Goal: Task Accomplishment & Management: Complete application form

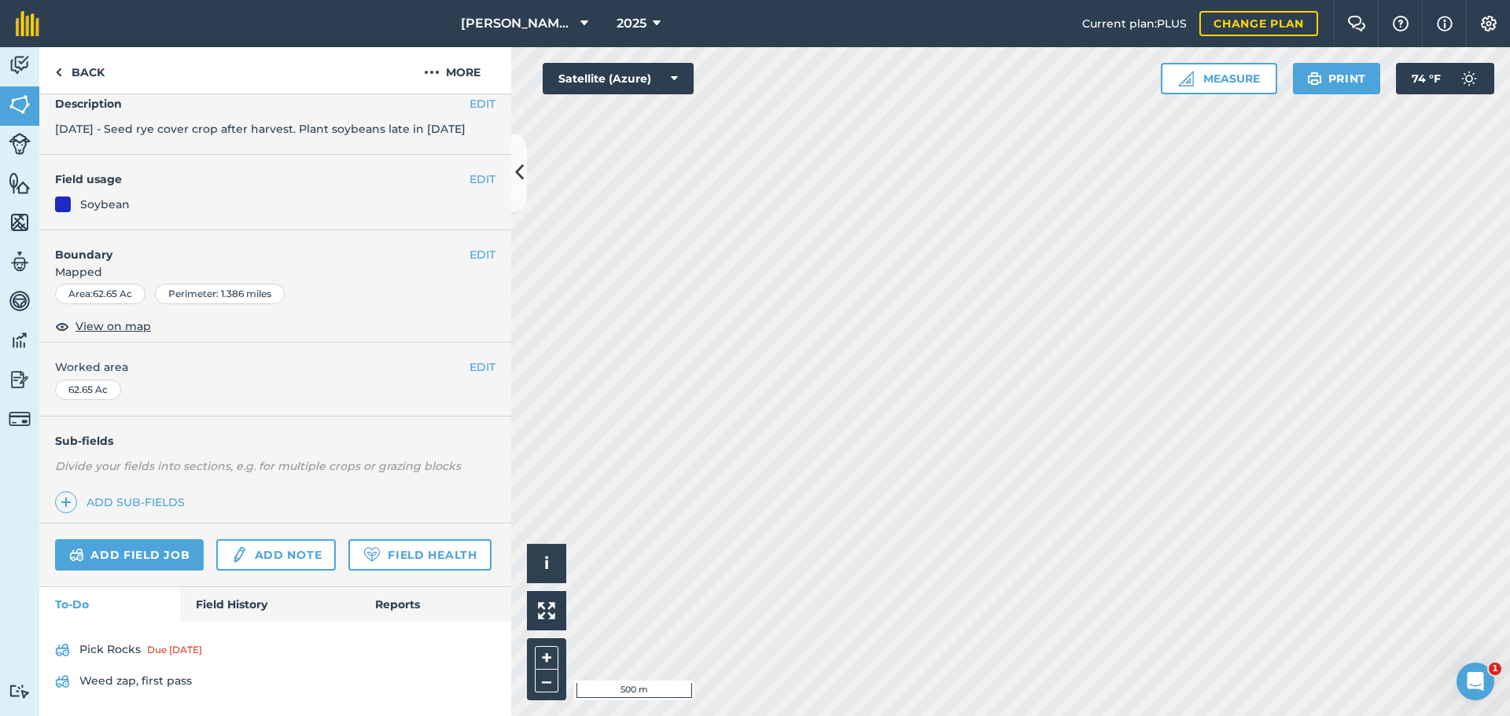
scroll to position [113, 0]
click at [232, 611] on link "Field History" at bounding box center [269, 604] width 179 height 35
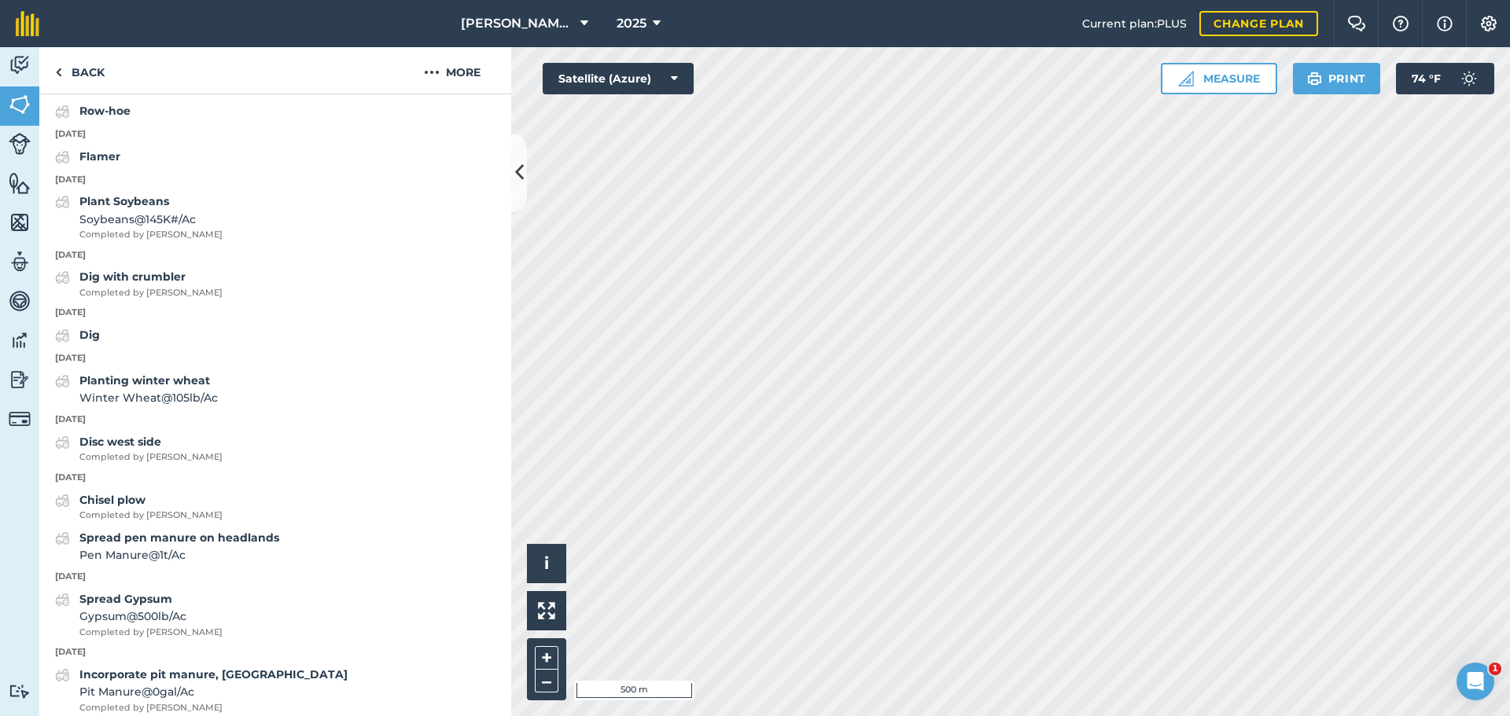
scroll to position [821, 0]
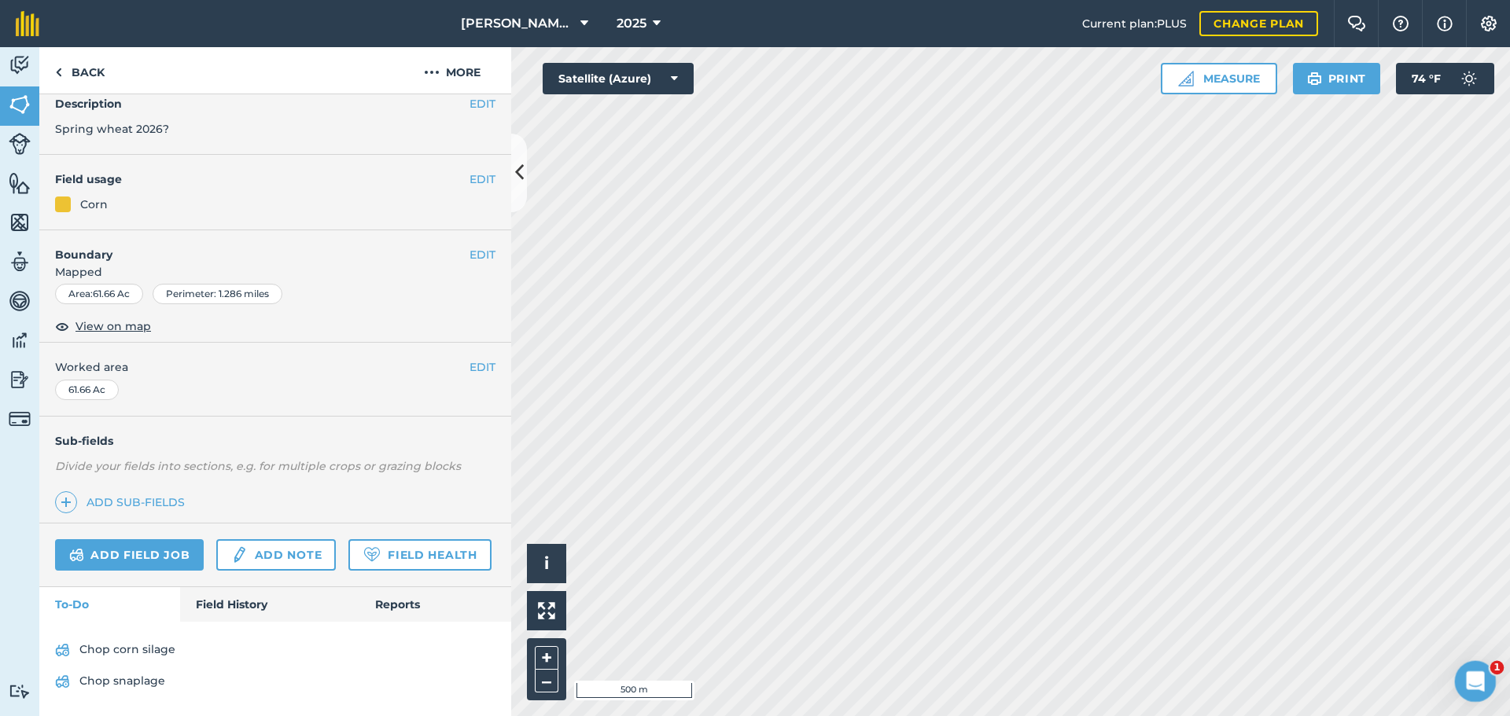
scroll to position [145, 0]
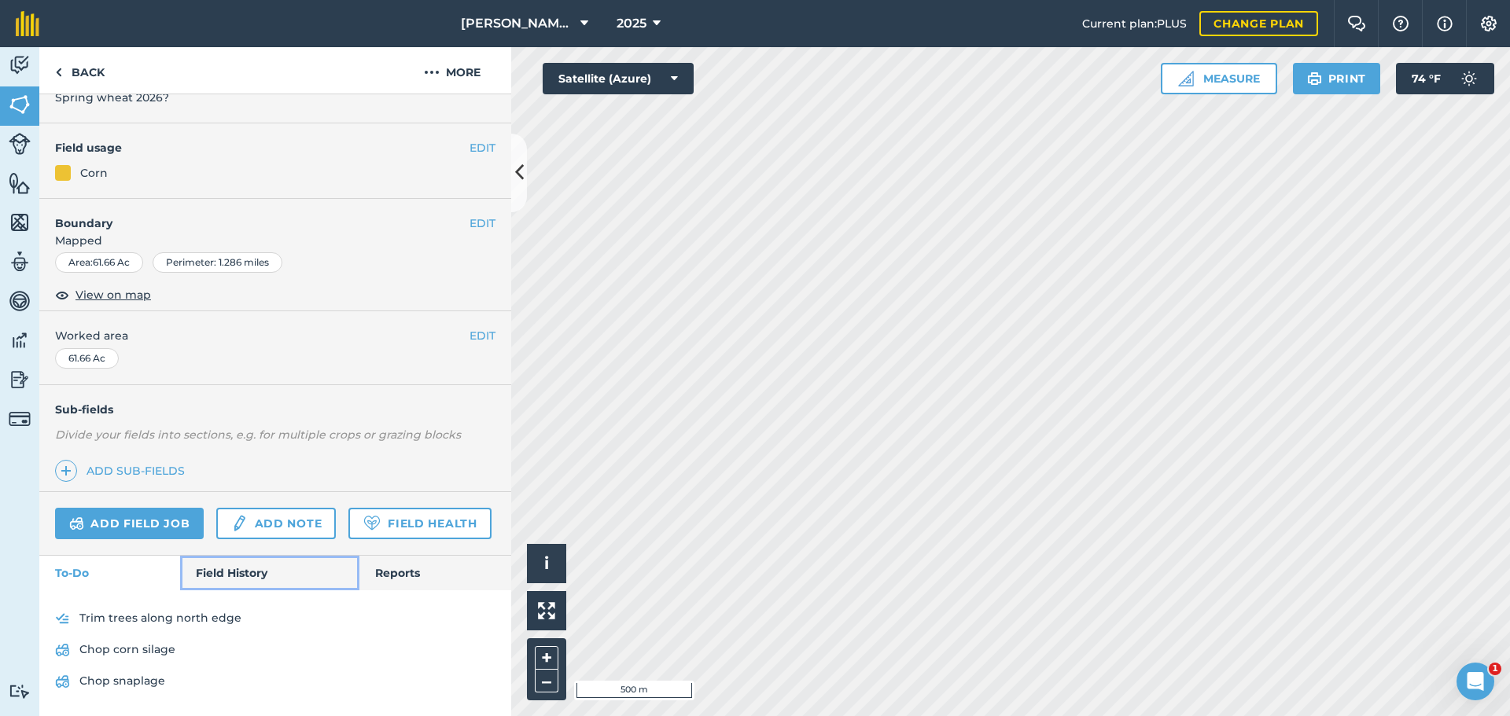
click at [237, 582] on link "Field History" at bounding box center [269, 573] width 179 height 35
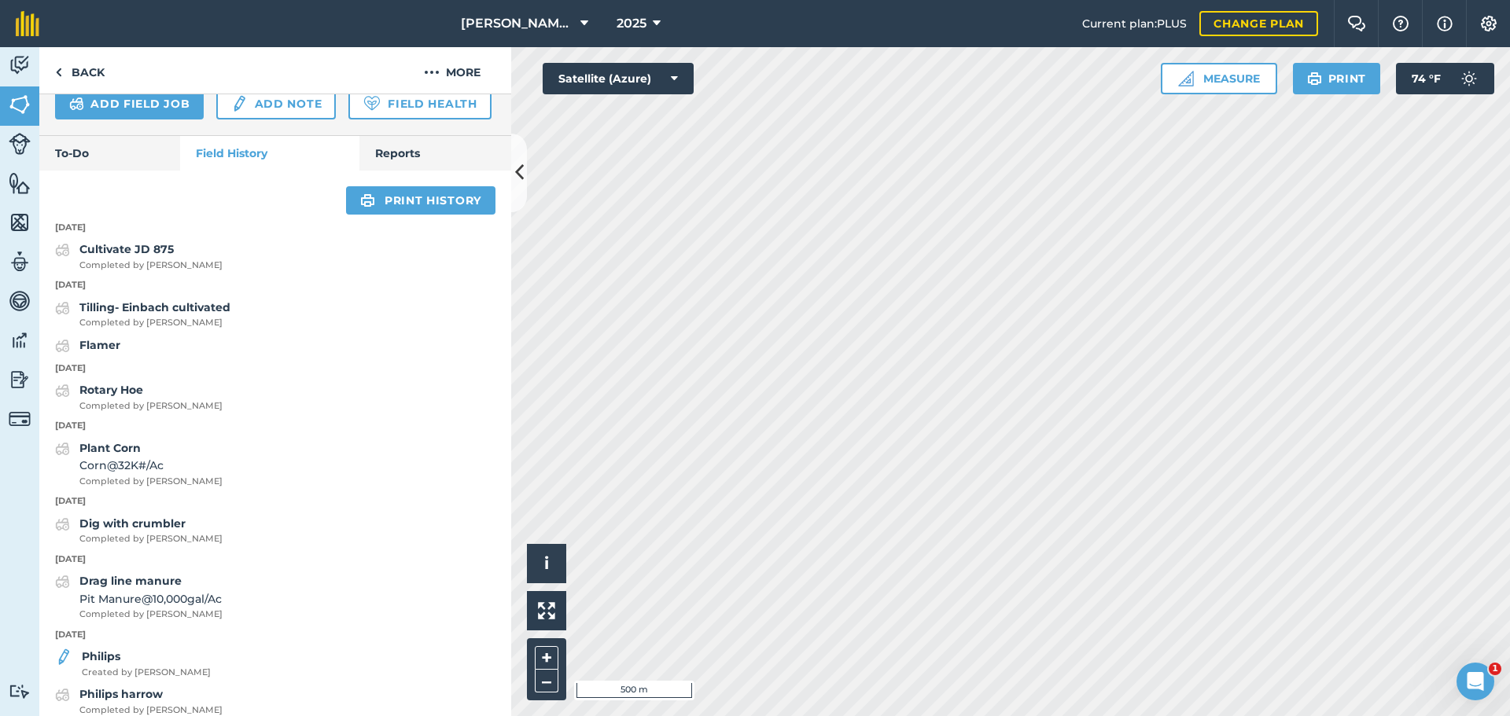
scroll to position [381, 0]
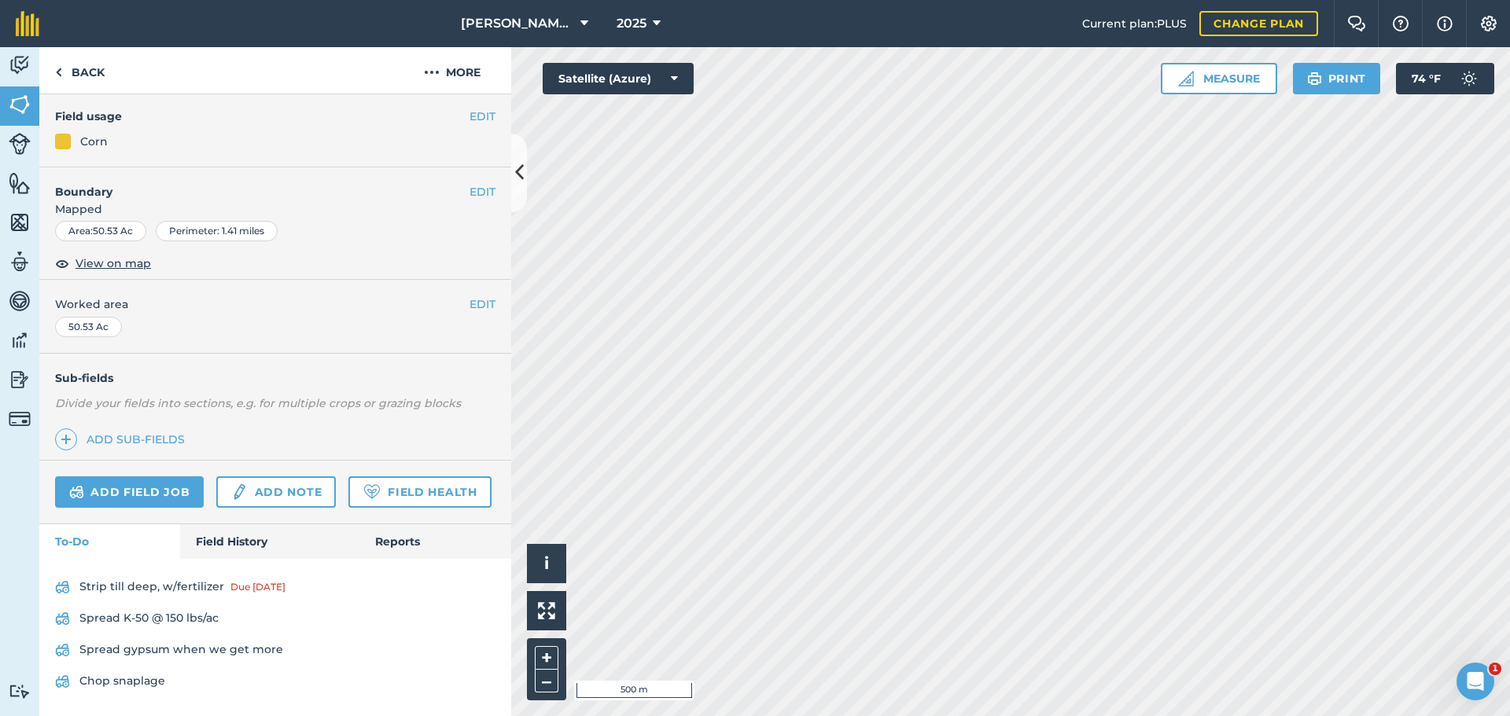
scroll to position [208, 0]
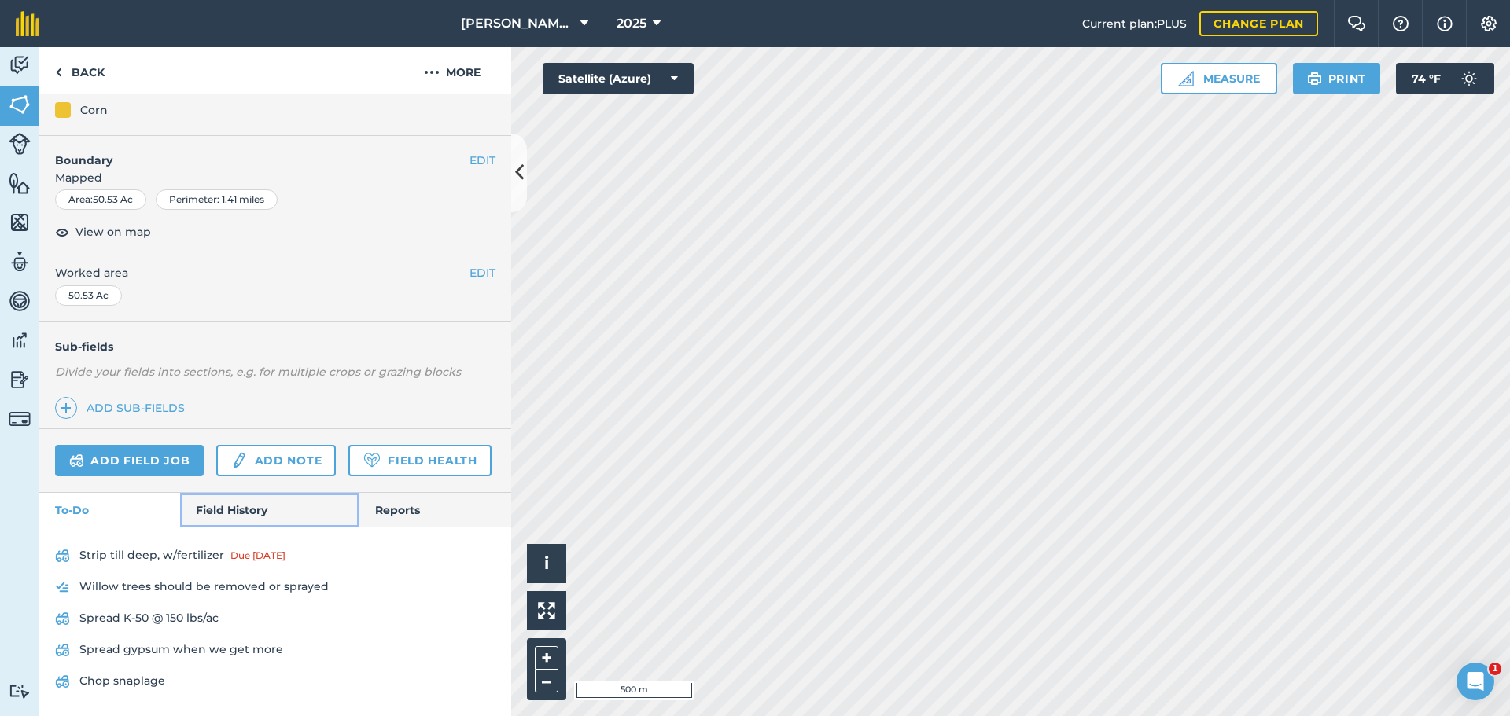
click at [217, 504] on link "Field History" at bounding box center [269, 510] width 179 height 35
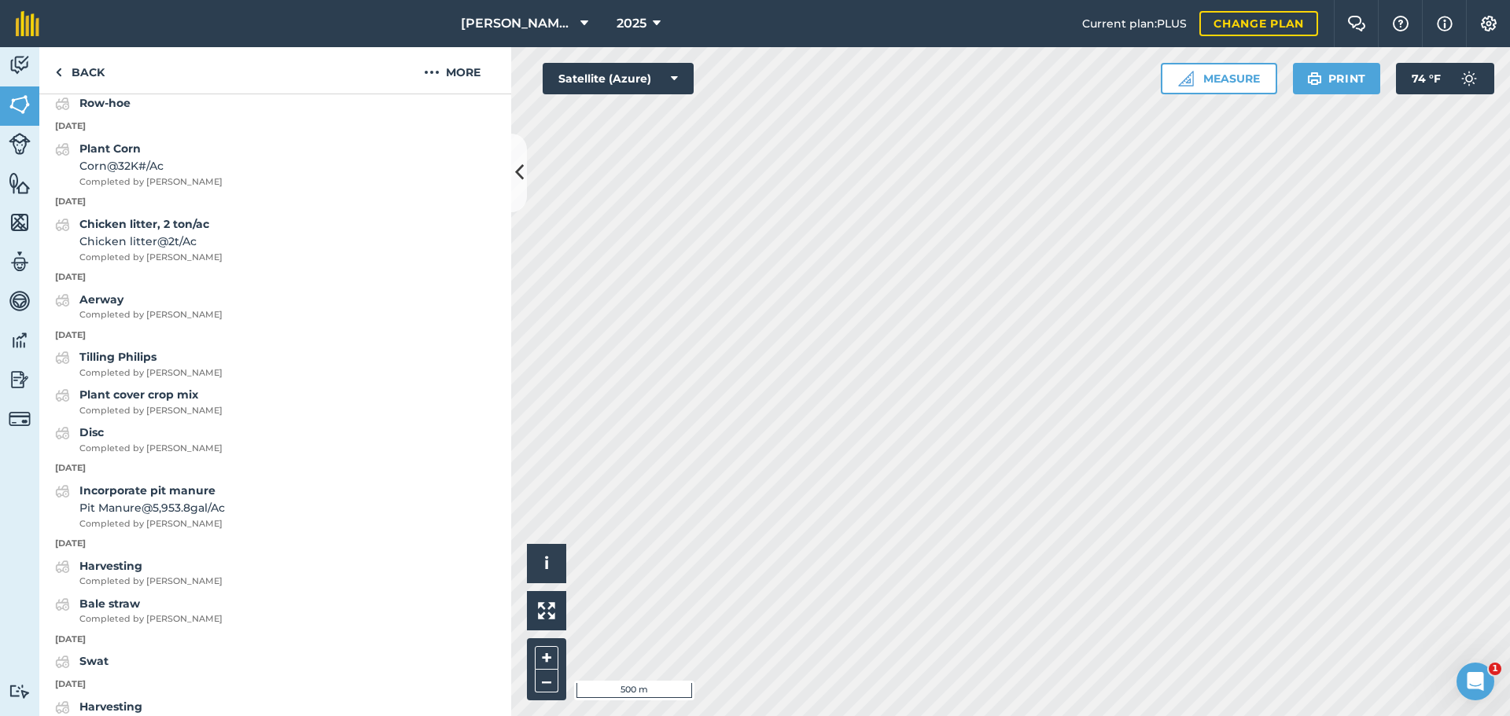
scroll to position [758, 0]
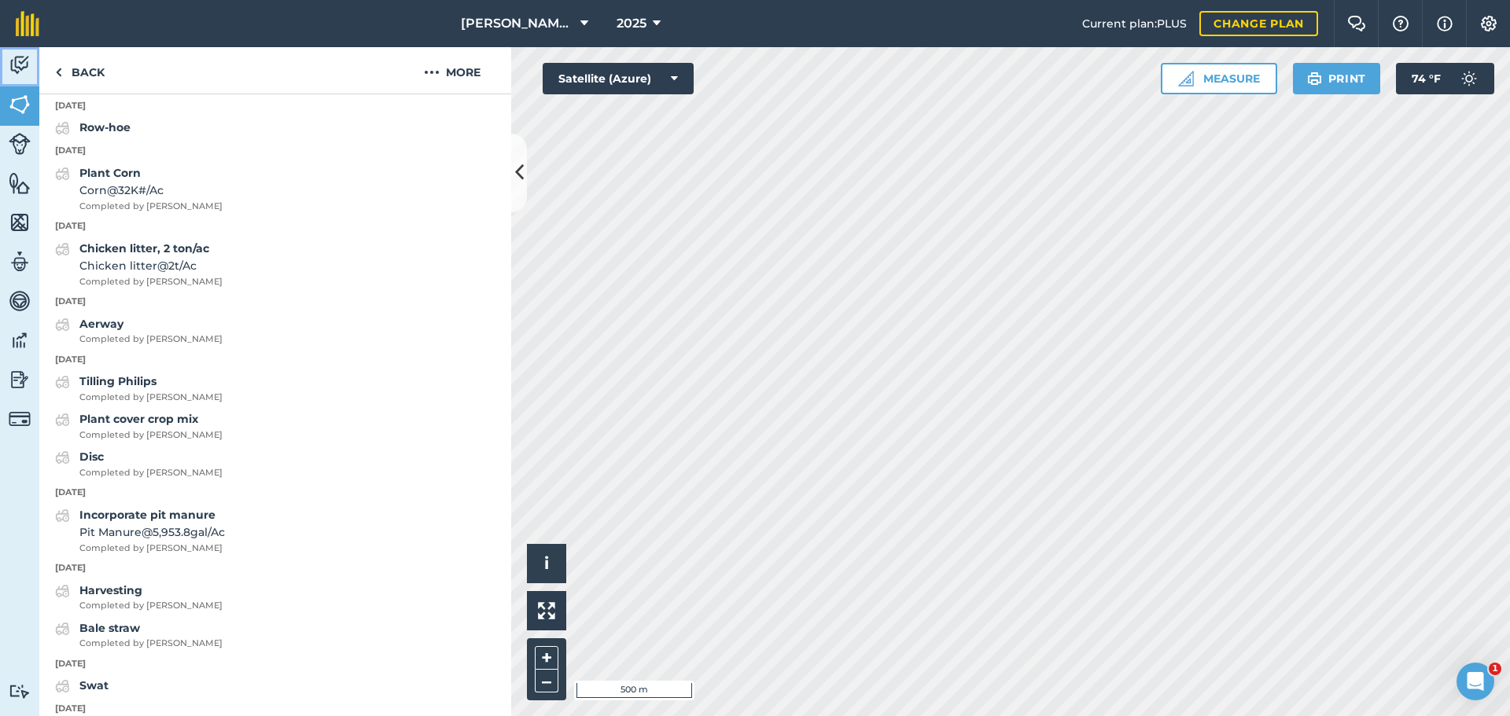
click at [24, 68] on img at bounding box center [20, 65] width 22 height 24
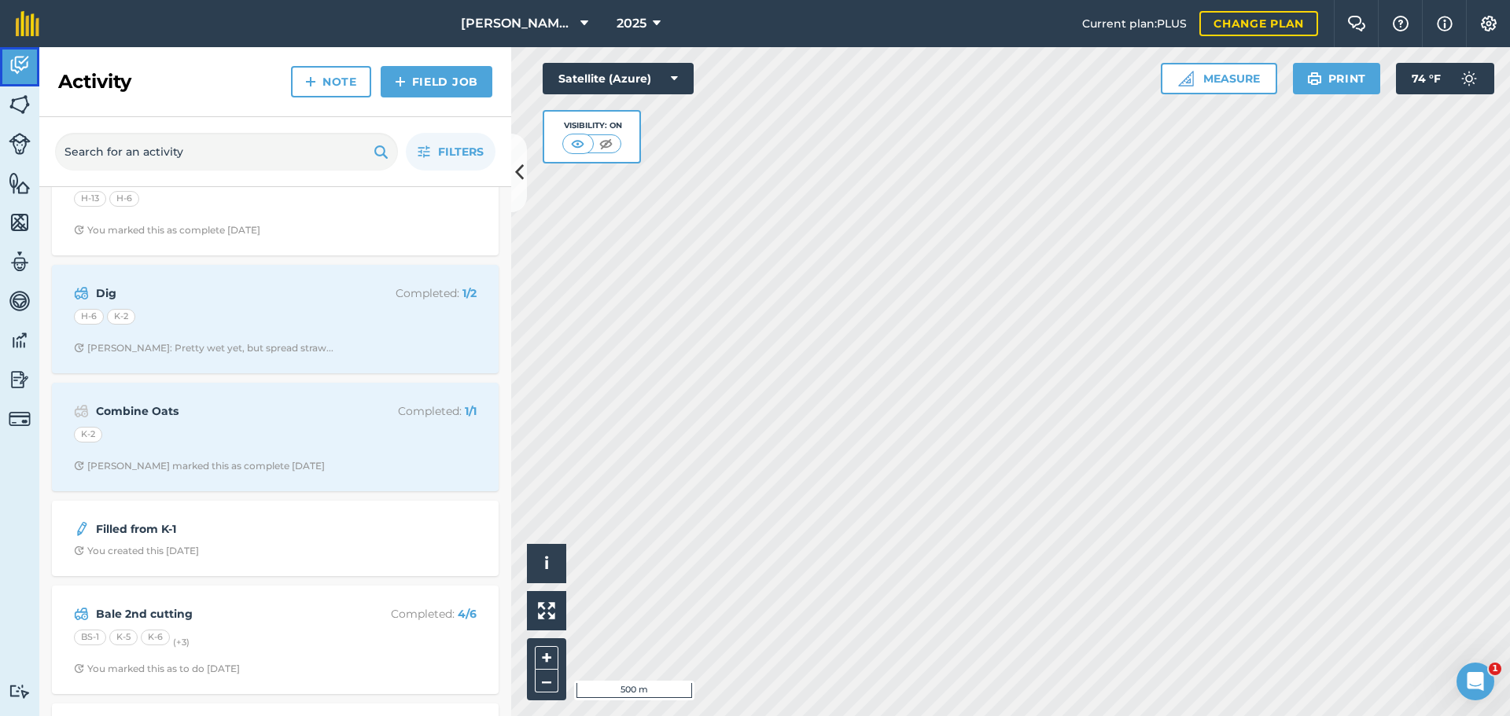
scroll to position [708, 0]
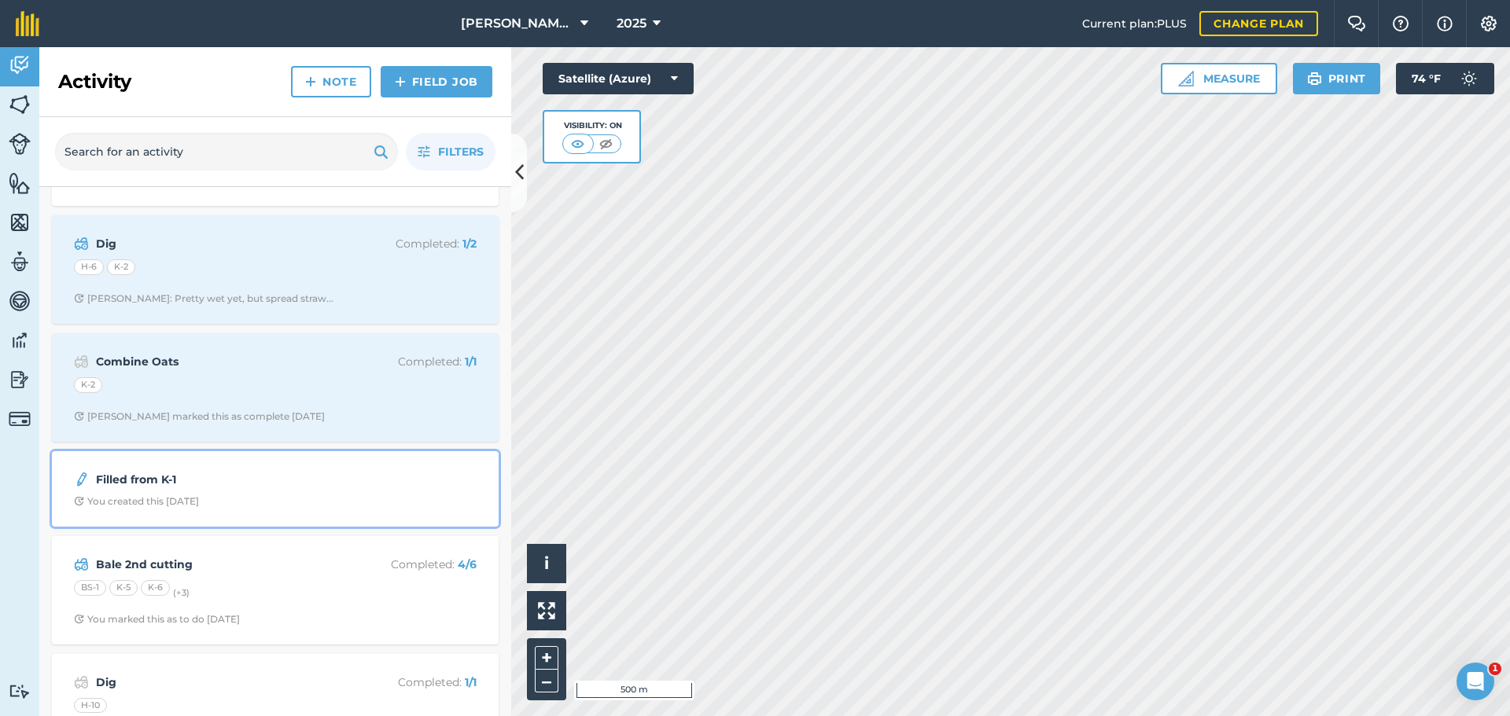
click at [274, 484] on strong "Filled from K-1" at bounding box center [220, 479] width 249 height 17
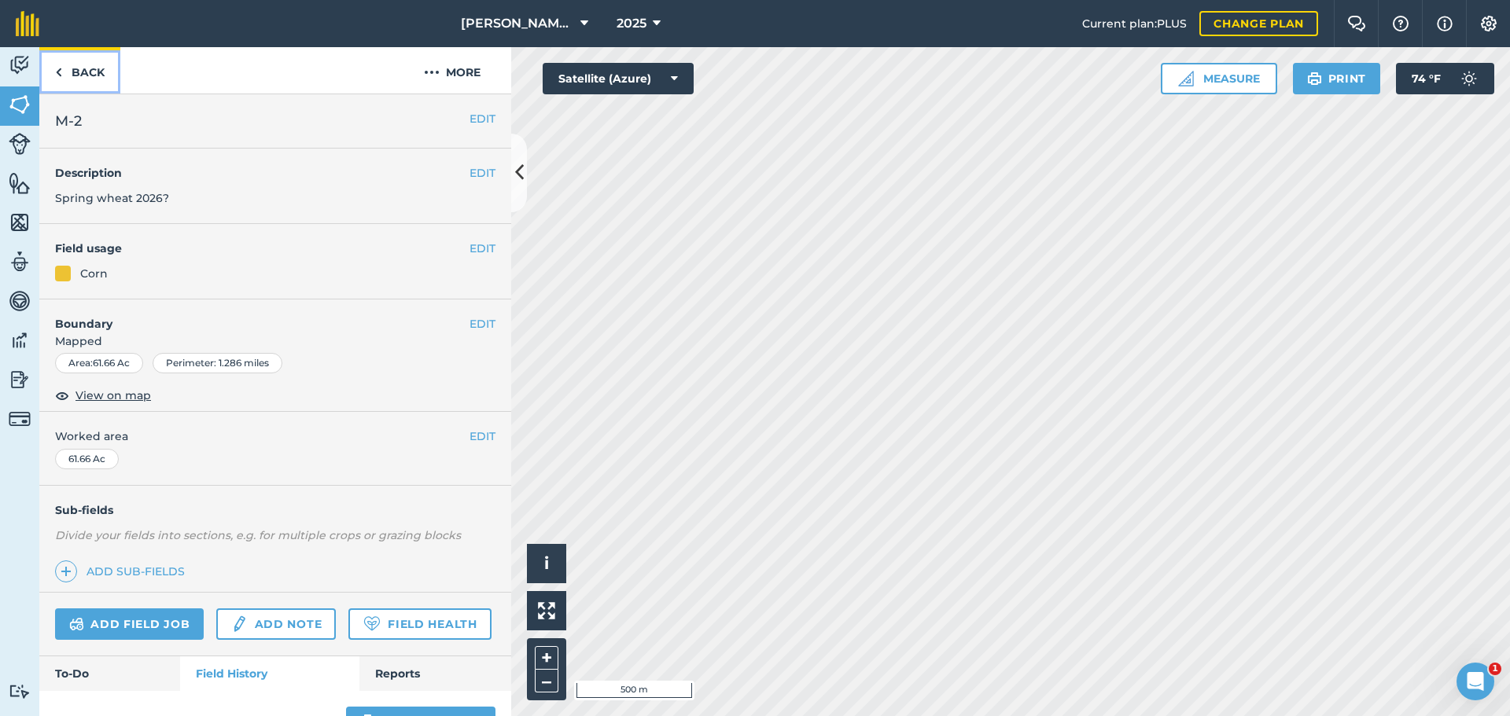
click at [88, 73] on link "Back" at bounding box center [79, 70] width 81 height 46
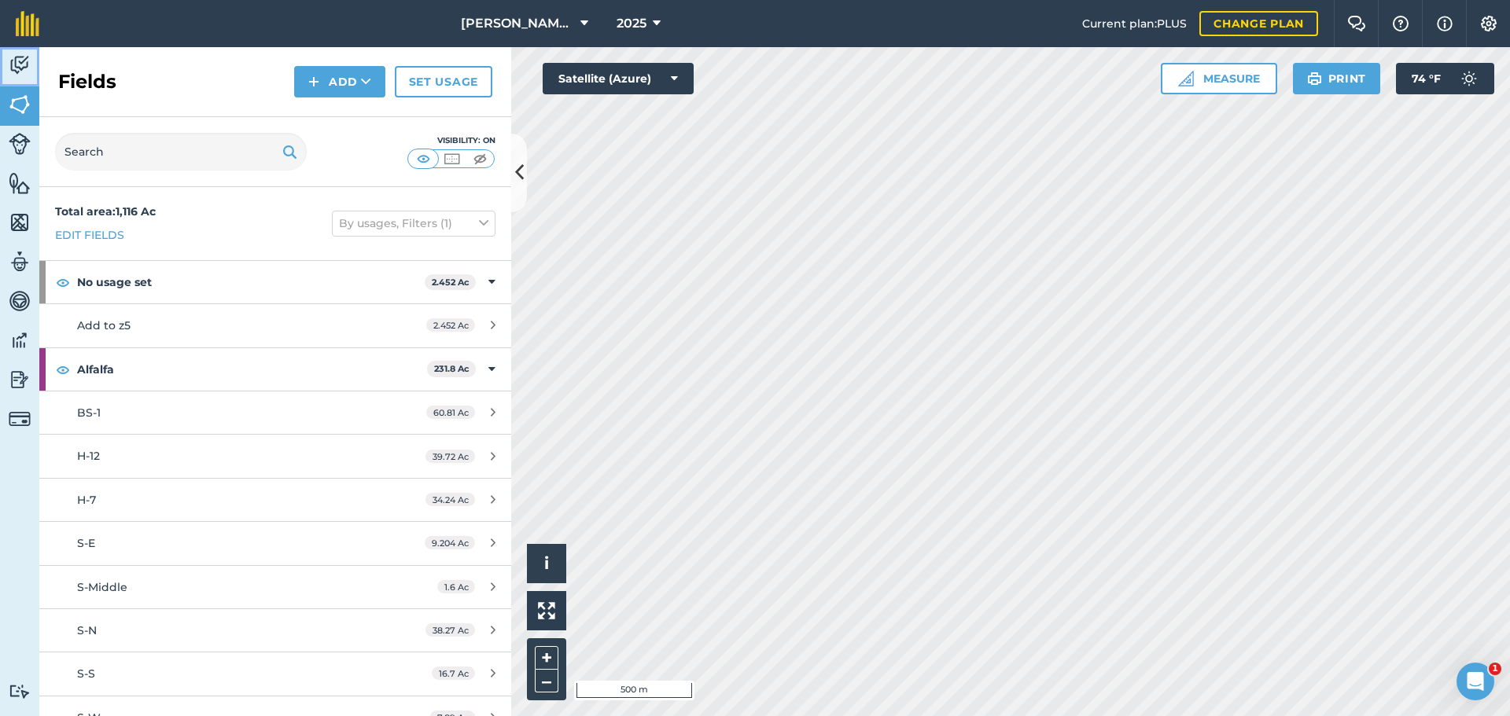
click at [29, 64] on img at bounding box center [20, 65] width 22 height 24
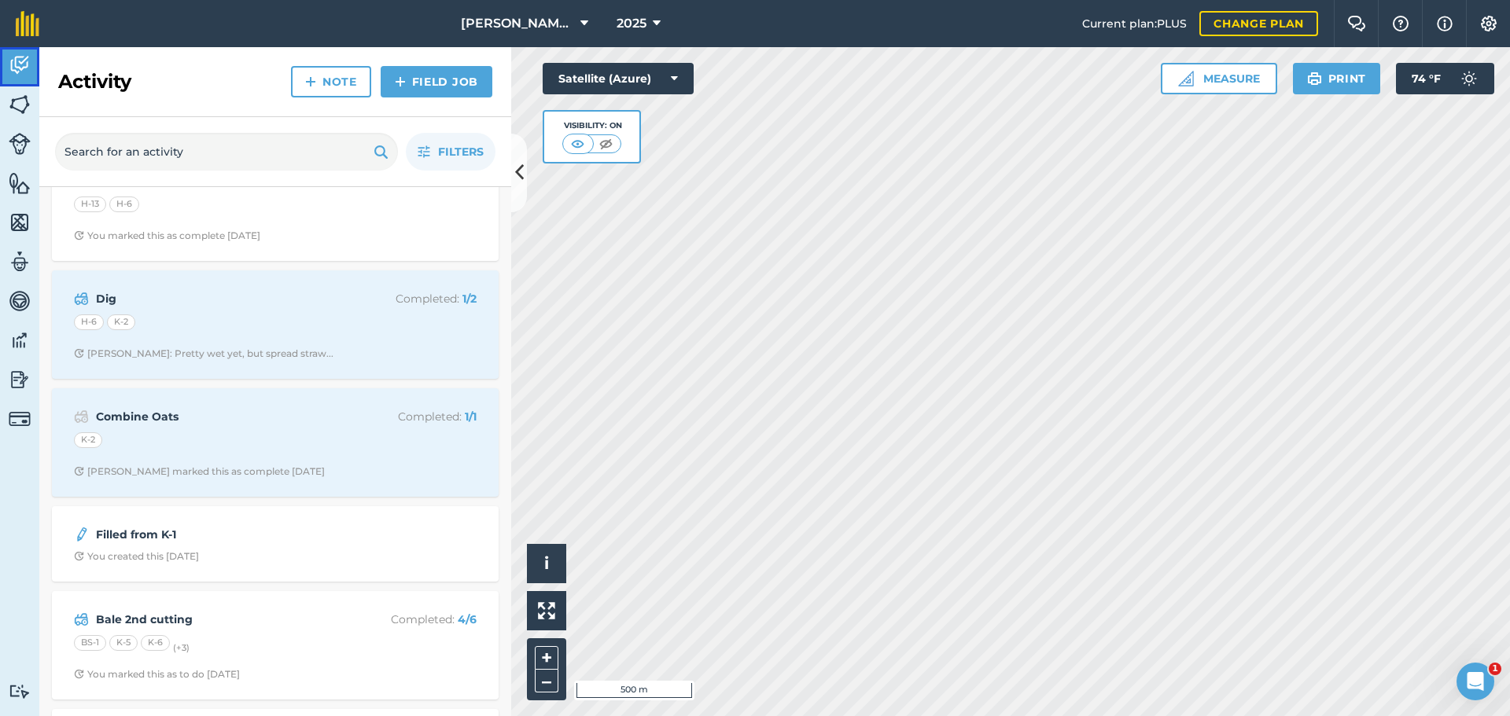
scroll to position [865, 0]
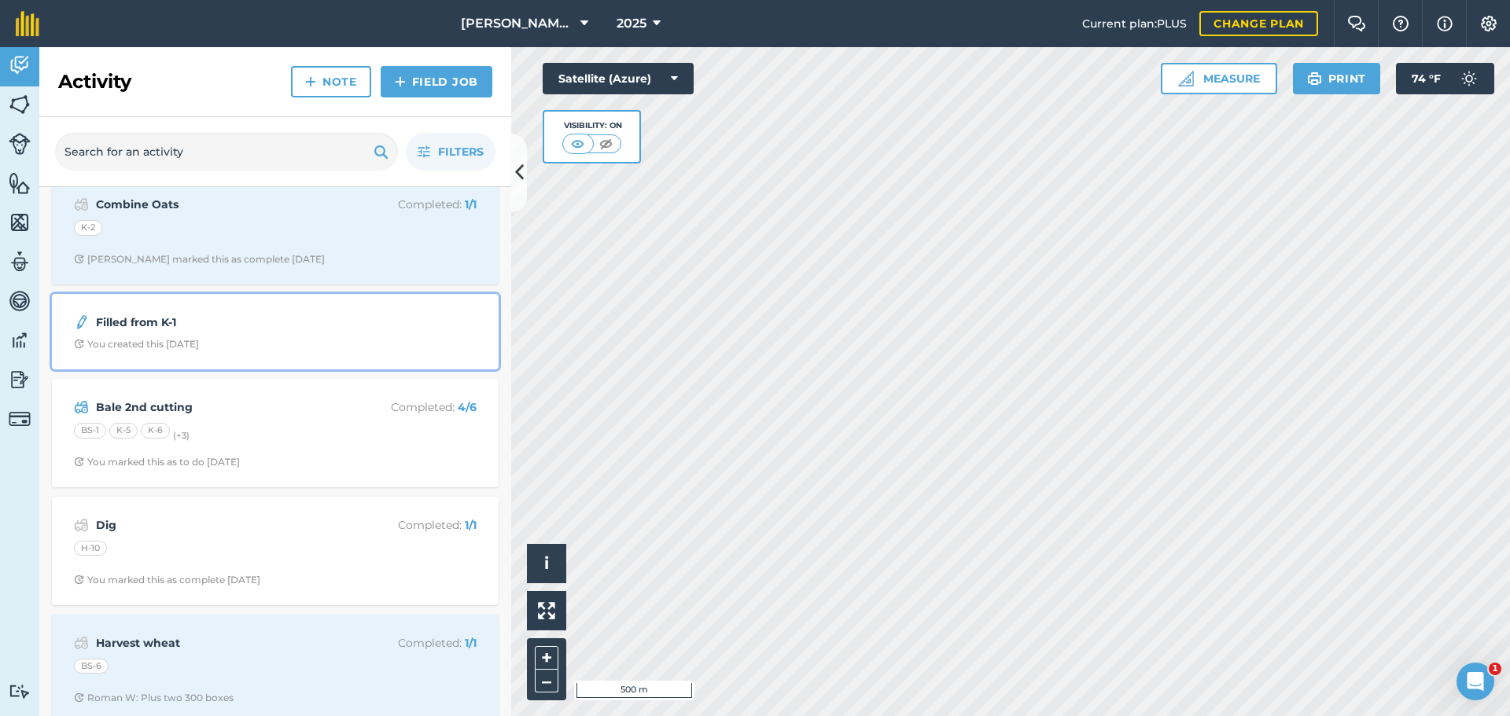
click at [260, 333] on div "Filled from K-1 You created this [DATE]" at bounding box center [275, 332] width 428 height 57
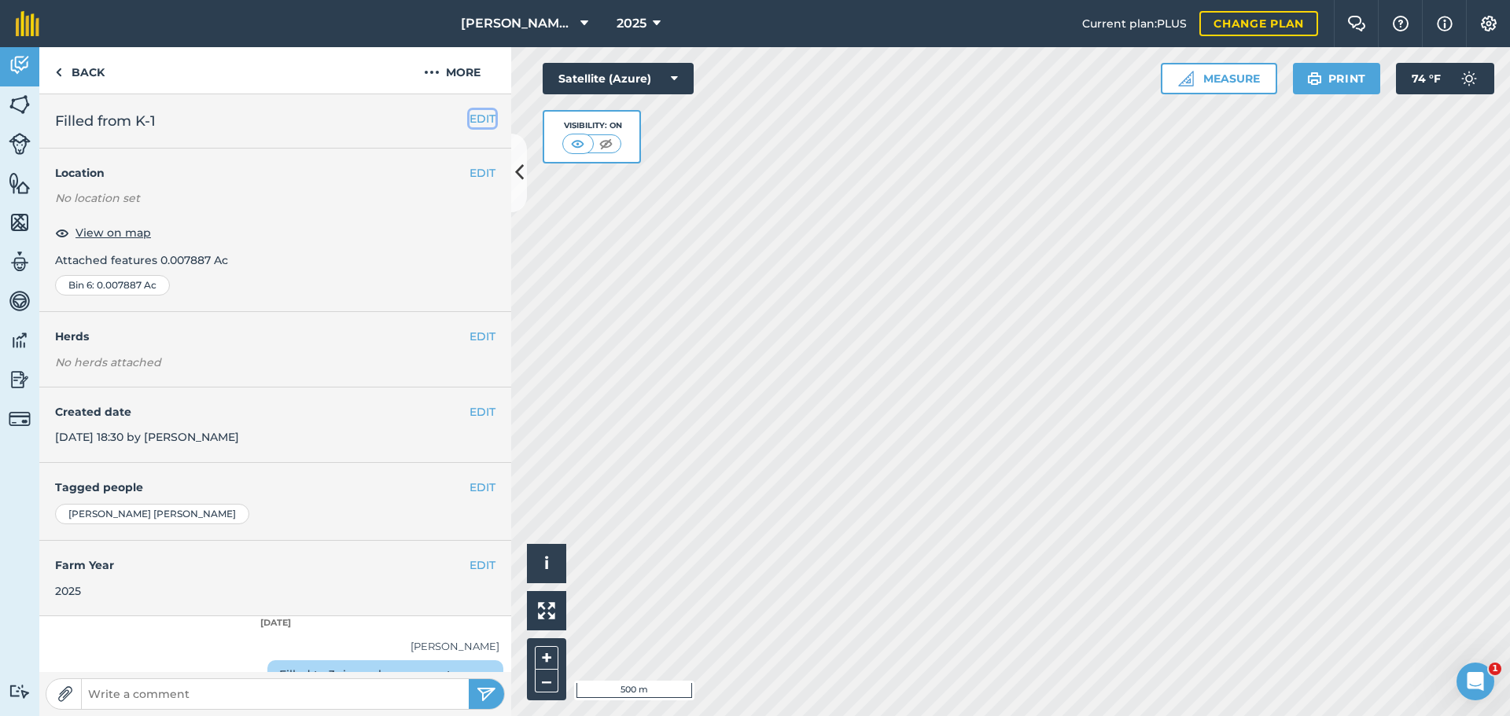
click at [470, 121] on button "EDIT" at bounding box center [483, 118] width 26 height 17
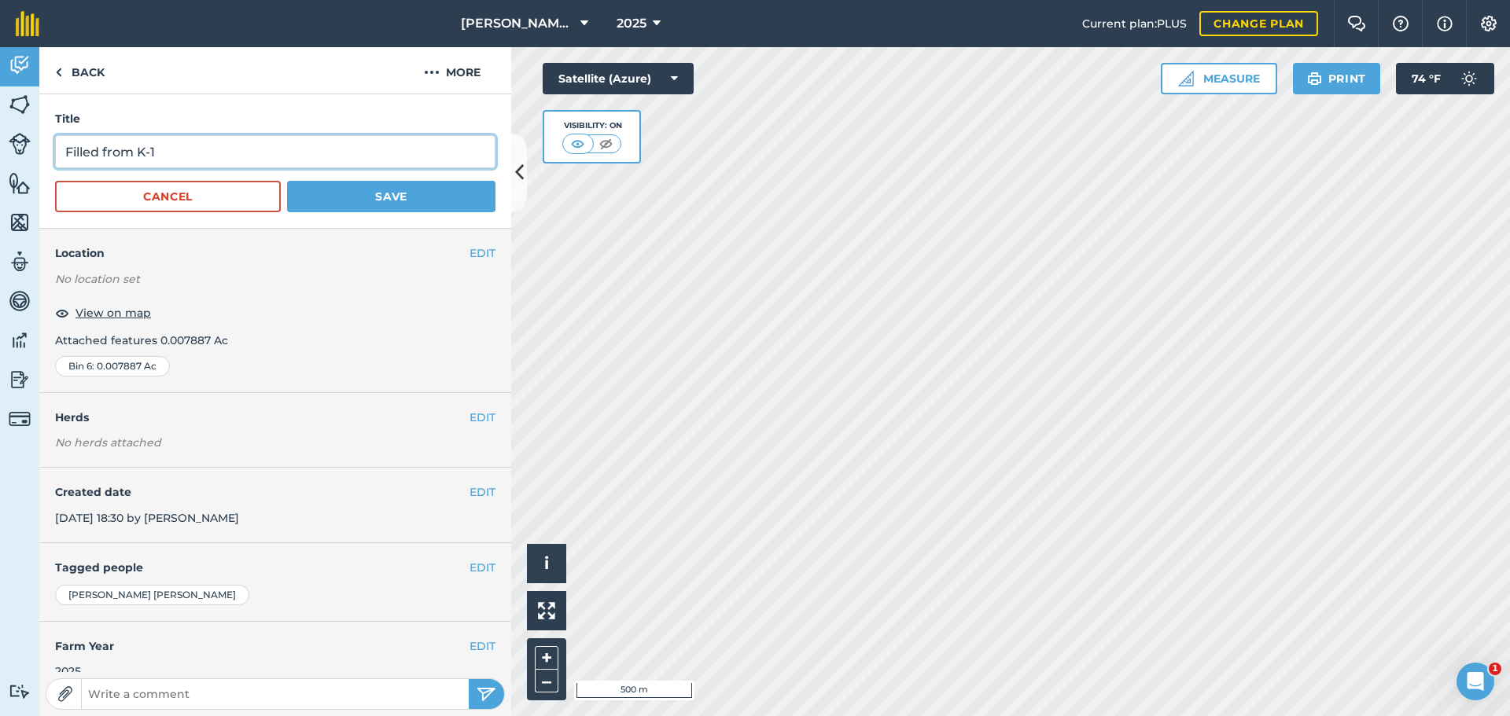
click at [219, 164] on input "Filled from K-1" at bounding box center [275, 151] width 440 height 33
type input "Filled from K-2"
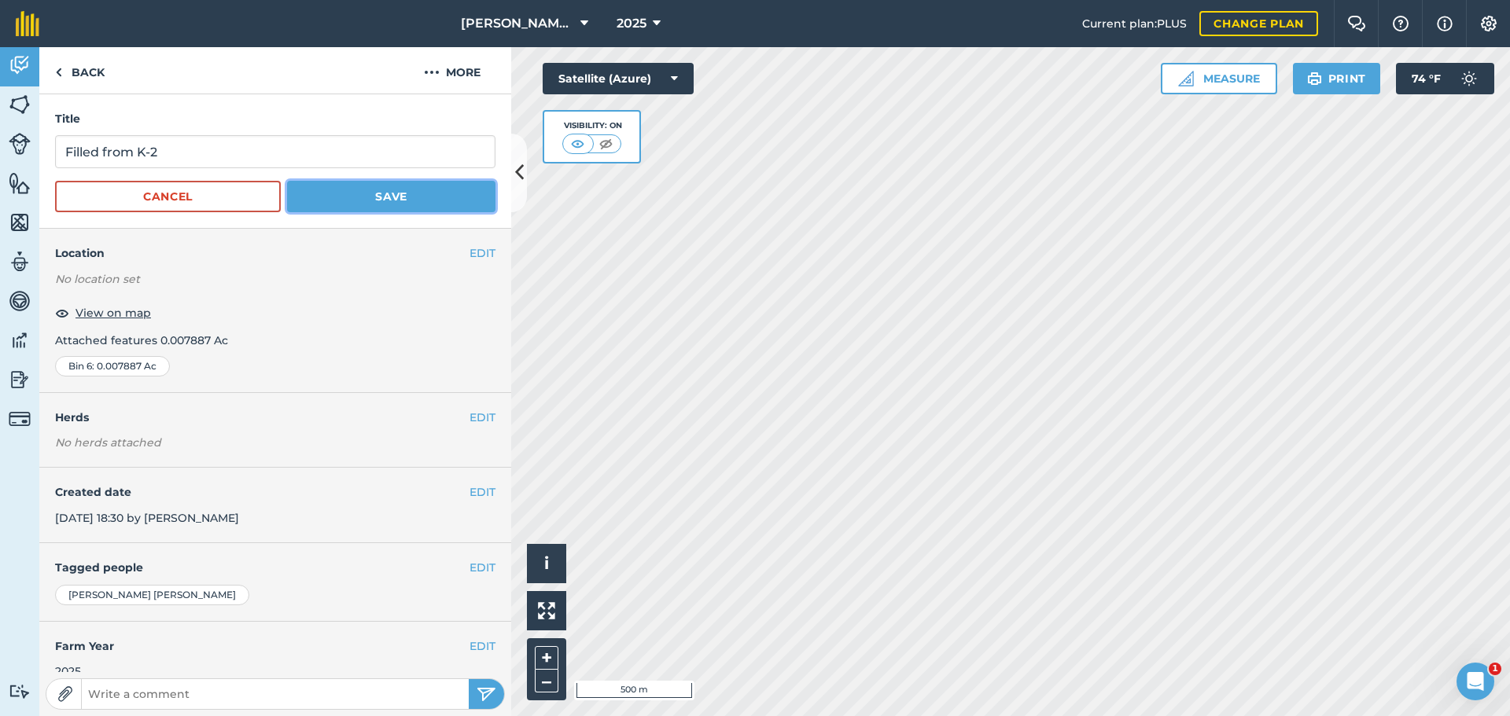
click at [377, 200] on button "Save" at bounding box center [391, 196] width 208 height 31
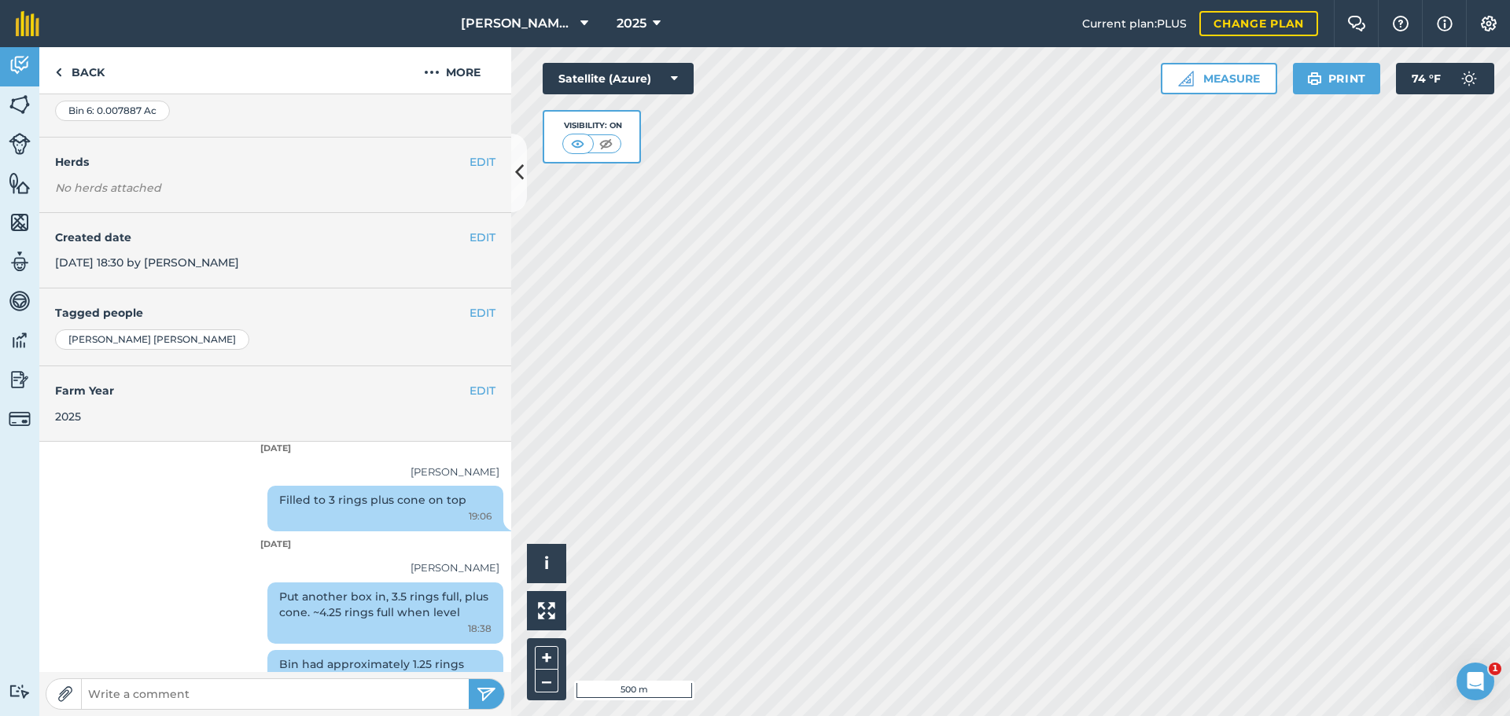
scroll to position [189, 0]
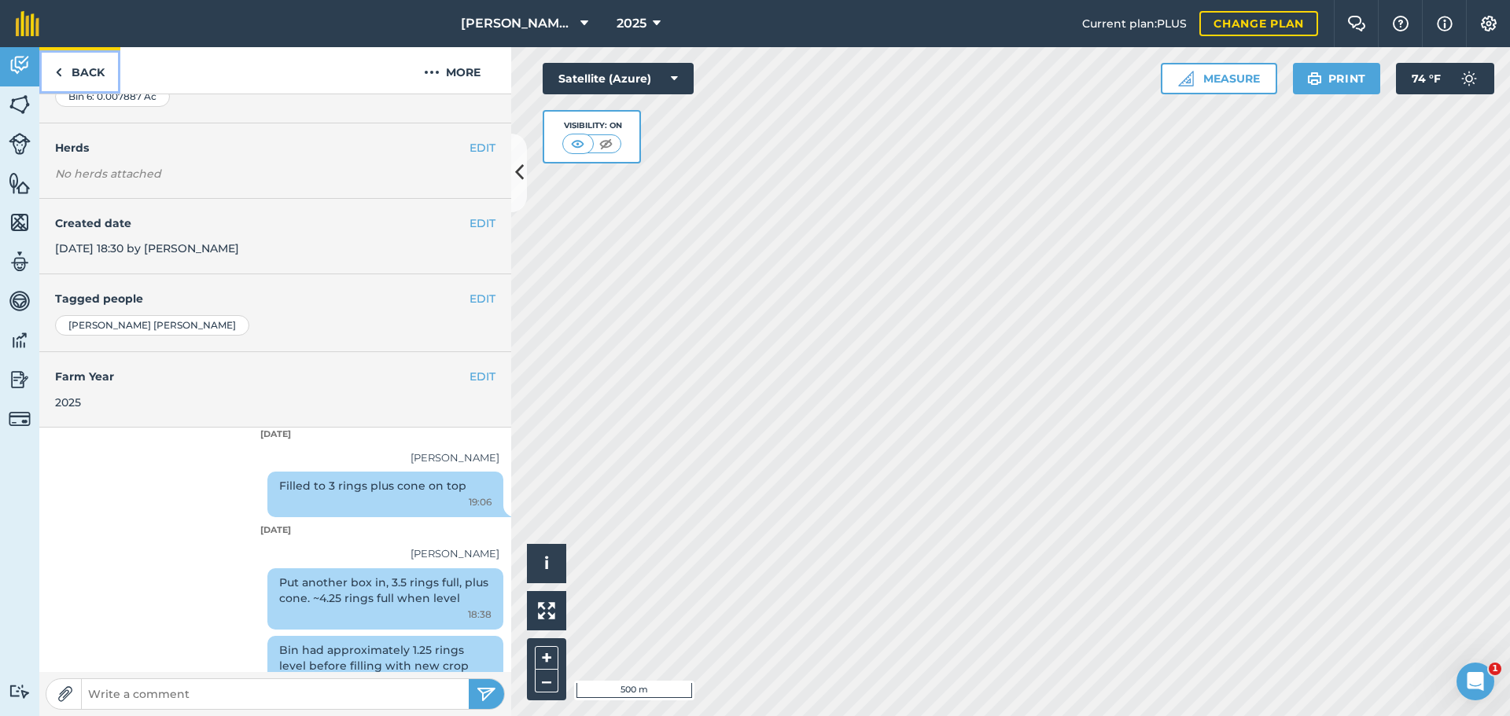
click at [91, 71] on link "Back" at bounding box center [79, 70] width 81 height 46
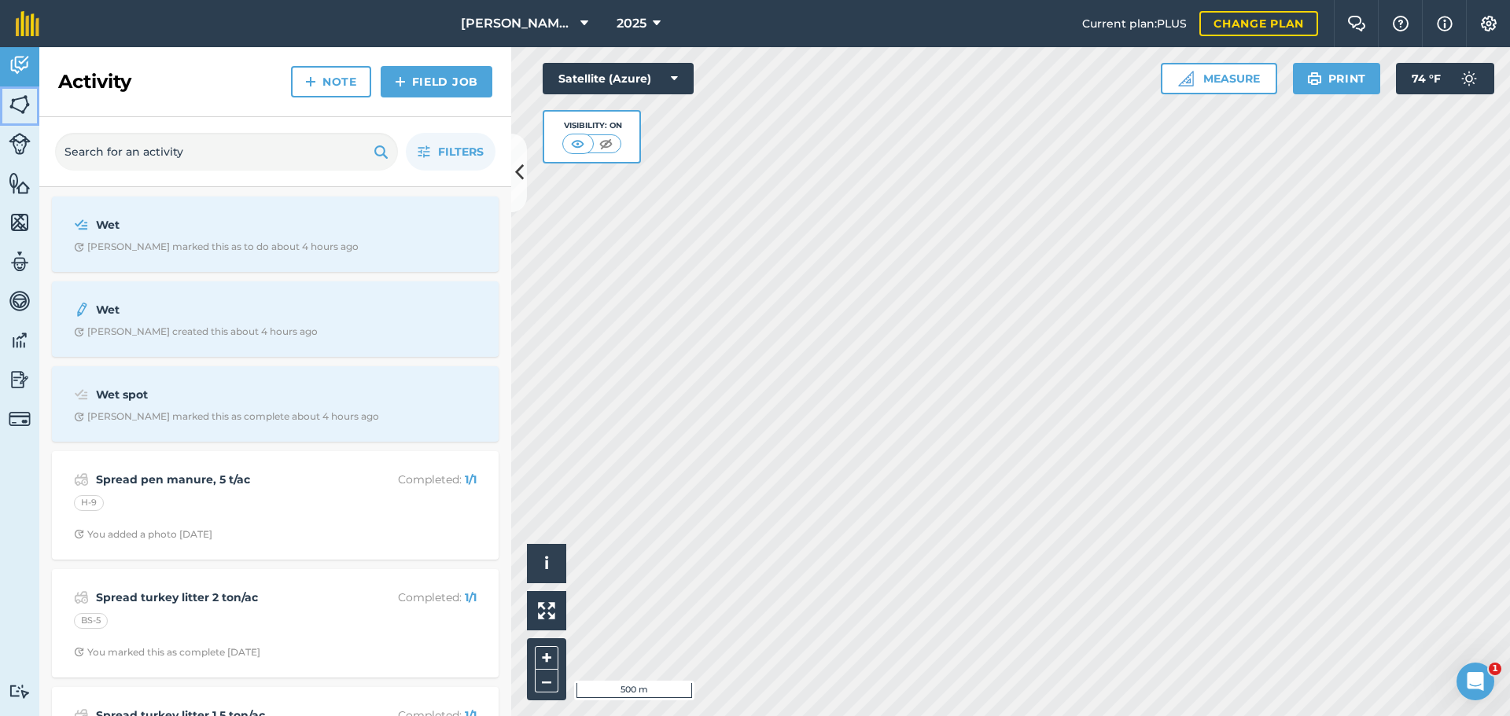
click at [24, 101] on img at bounding box center [20, 105] width 22 height 24
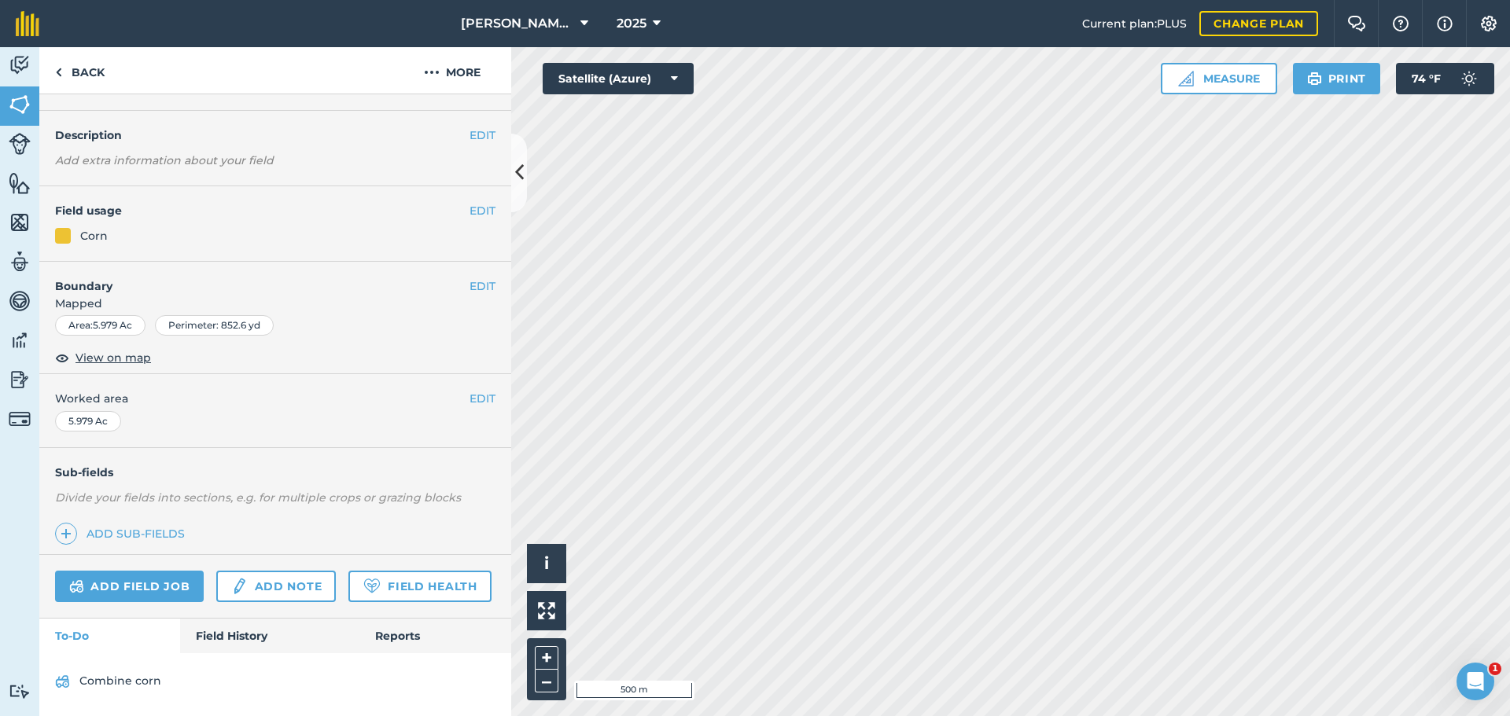
scroll to position [82, 0]
click at [235, 634] on link "Field History" at bounding box center [269, 636] width 179 height 35
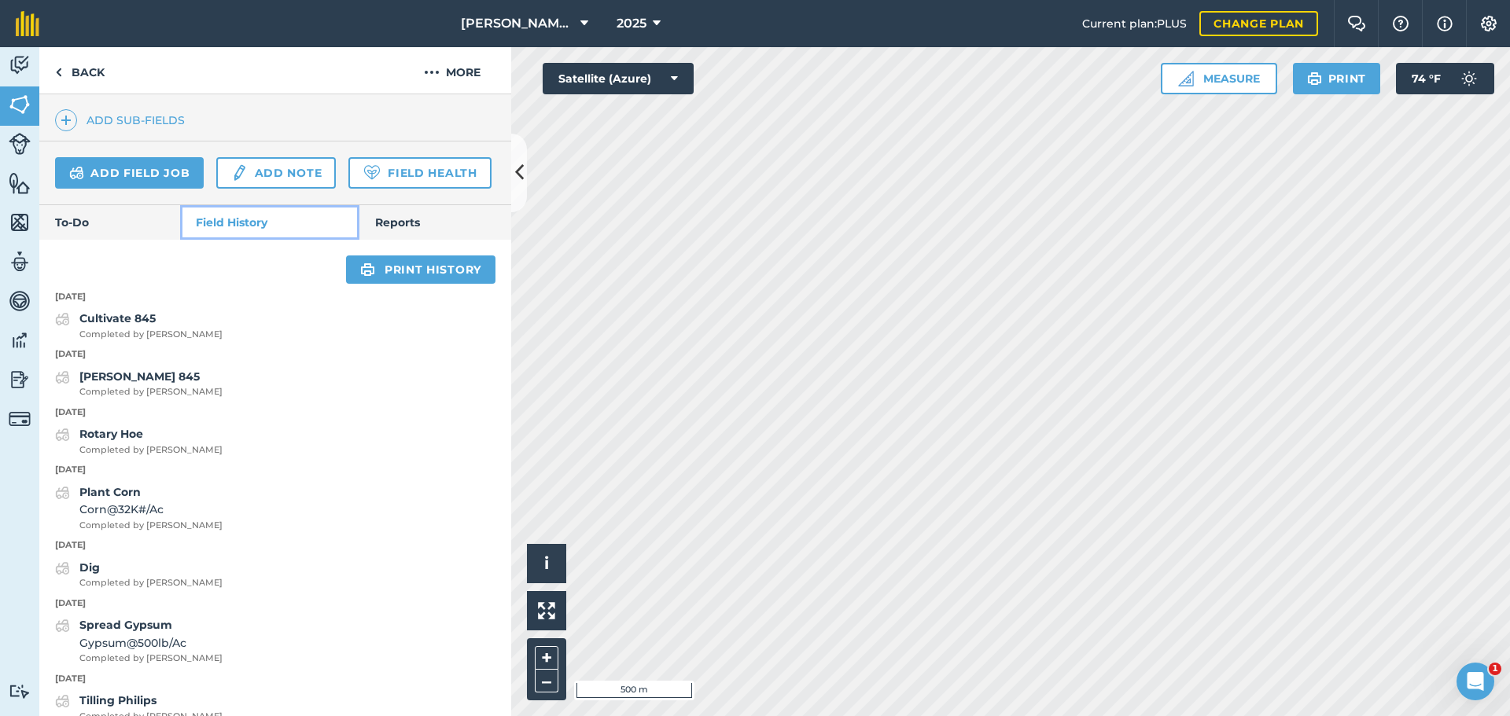
scroll to position [554, 0]
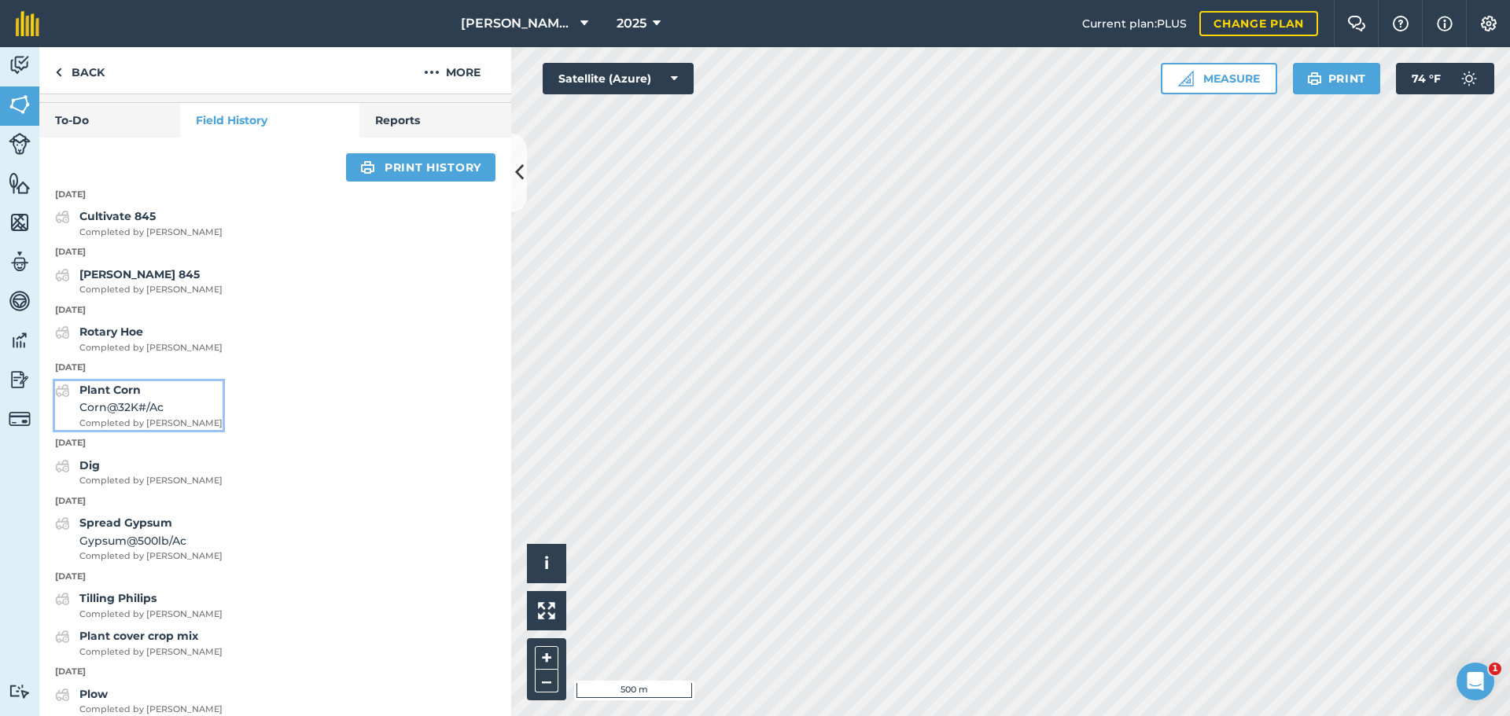
click at [131, 397] on strong "Plant Corn" at bounding box center [109, 390] width 61 height 14
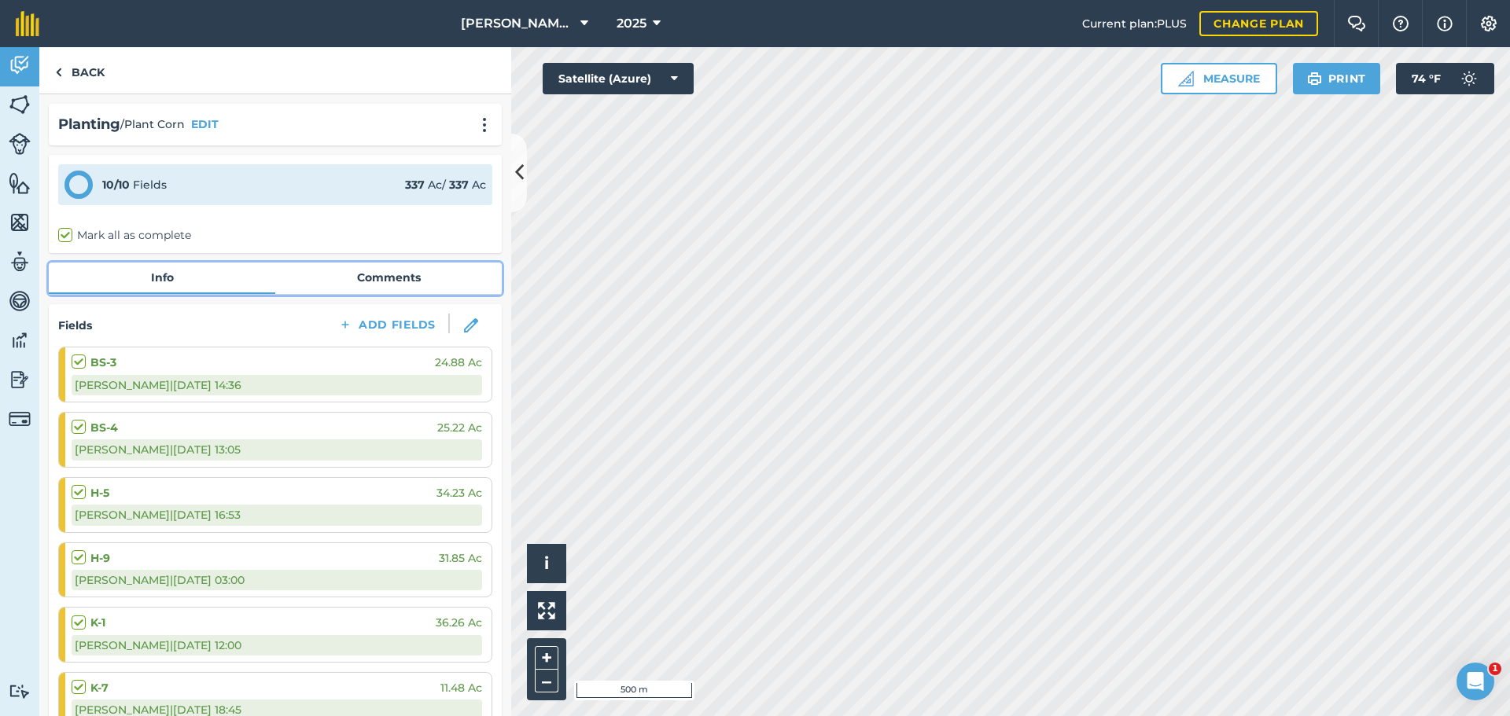
click at [348, 271] on link "Comments" at bounding box center [388, 278] width 226 height 30
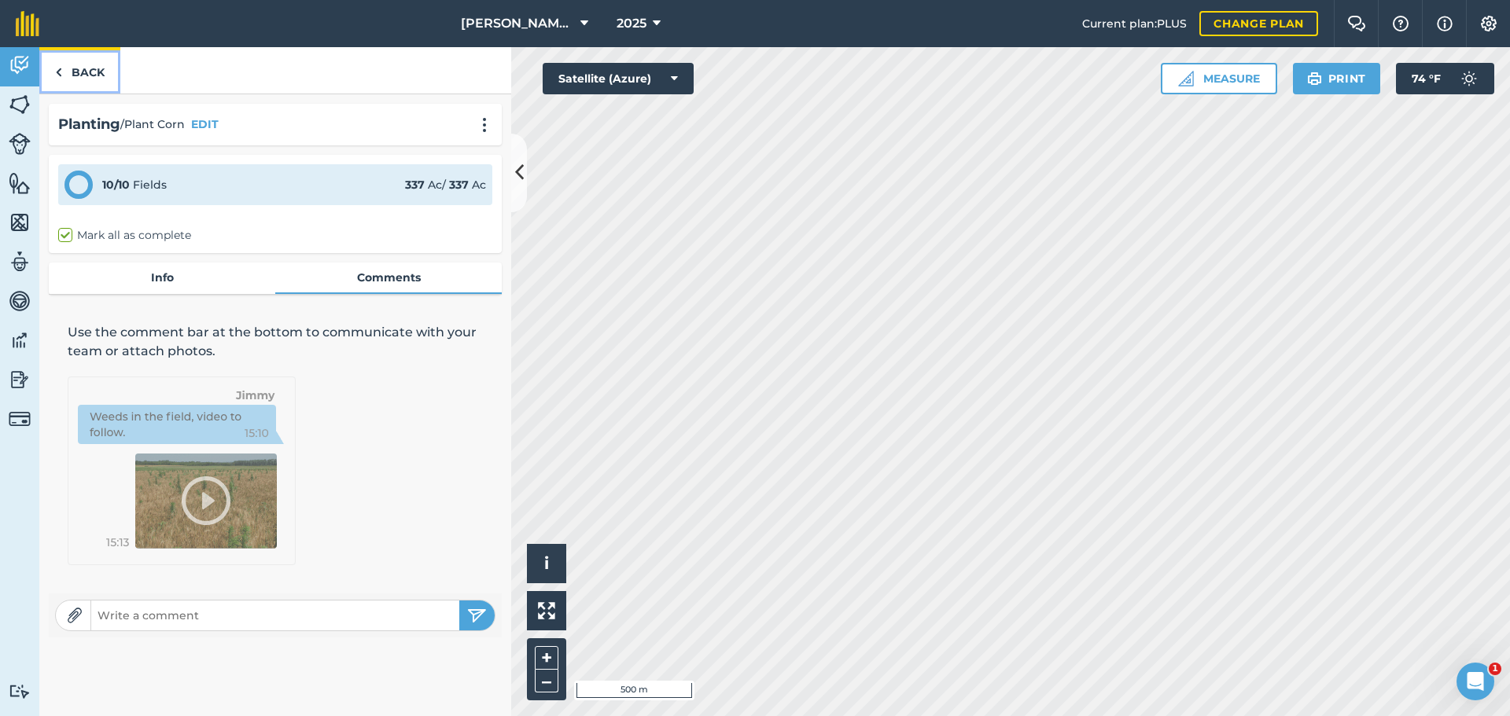
click at [77, 72] on link "Back" at bounding box center [79, 70] width 81 height 46
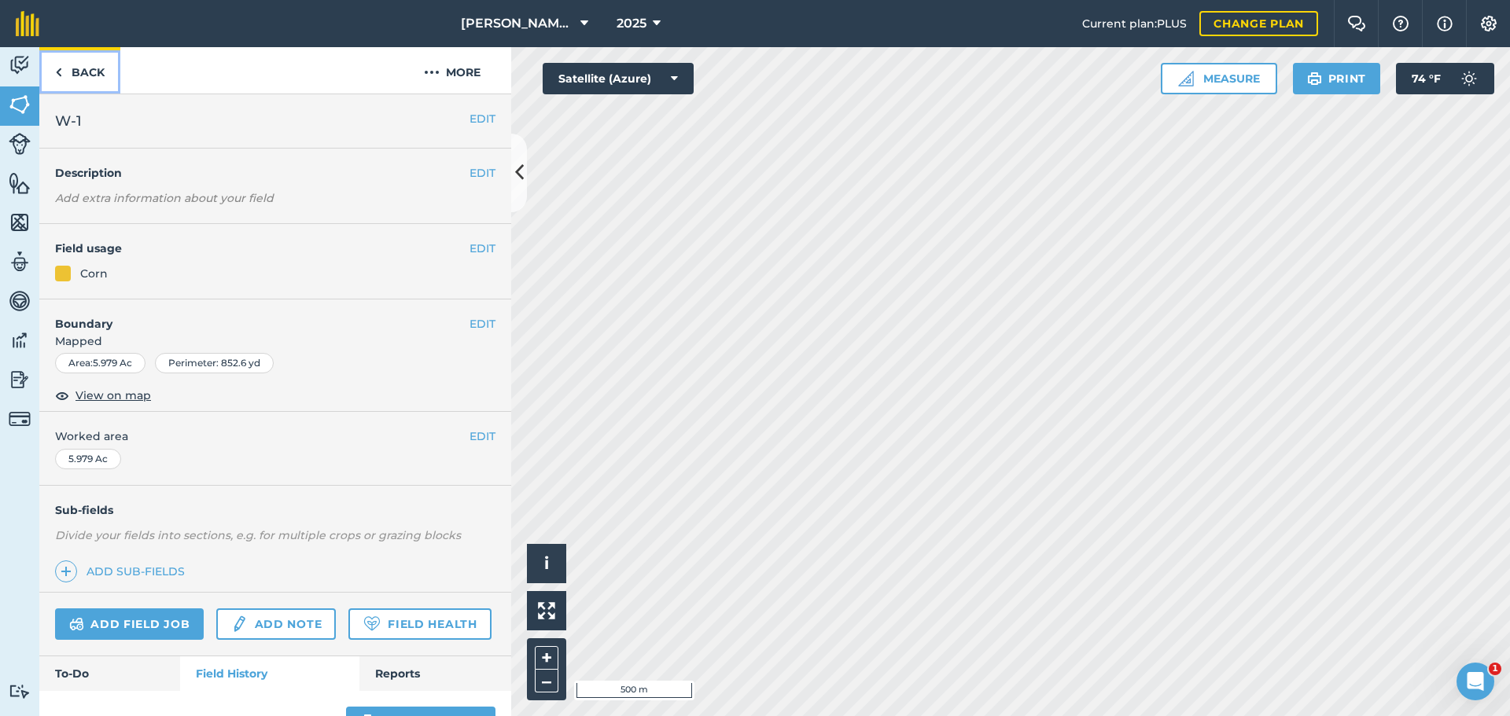
click at [83, 68] on link "Back" at bounding box center [79, 70] width 81 height 46
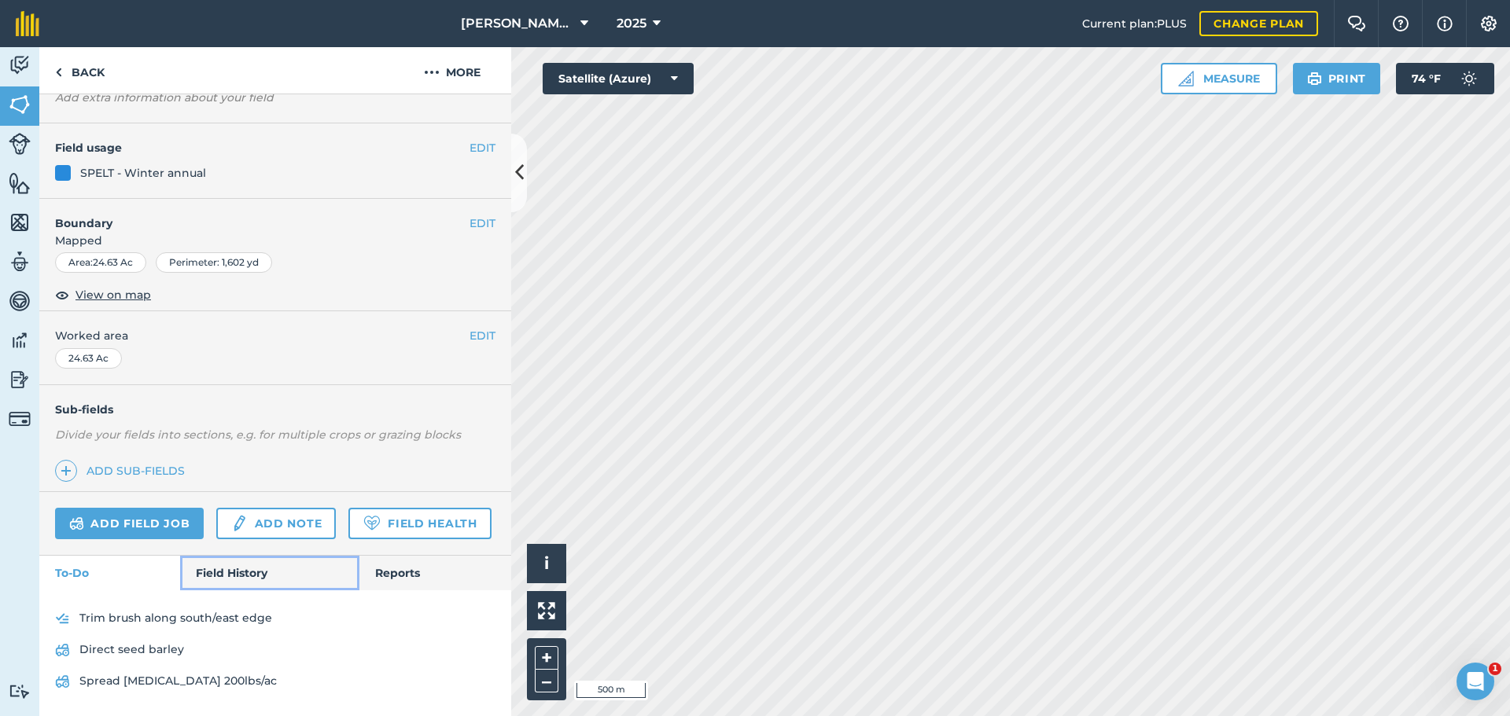
click at [253, 576] on link "Field History" at bounding box center [269, 573] width 179 height 35
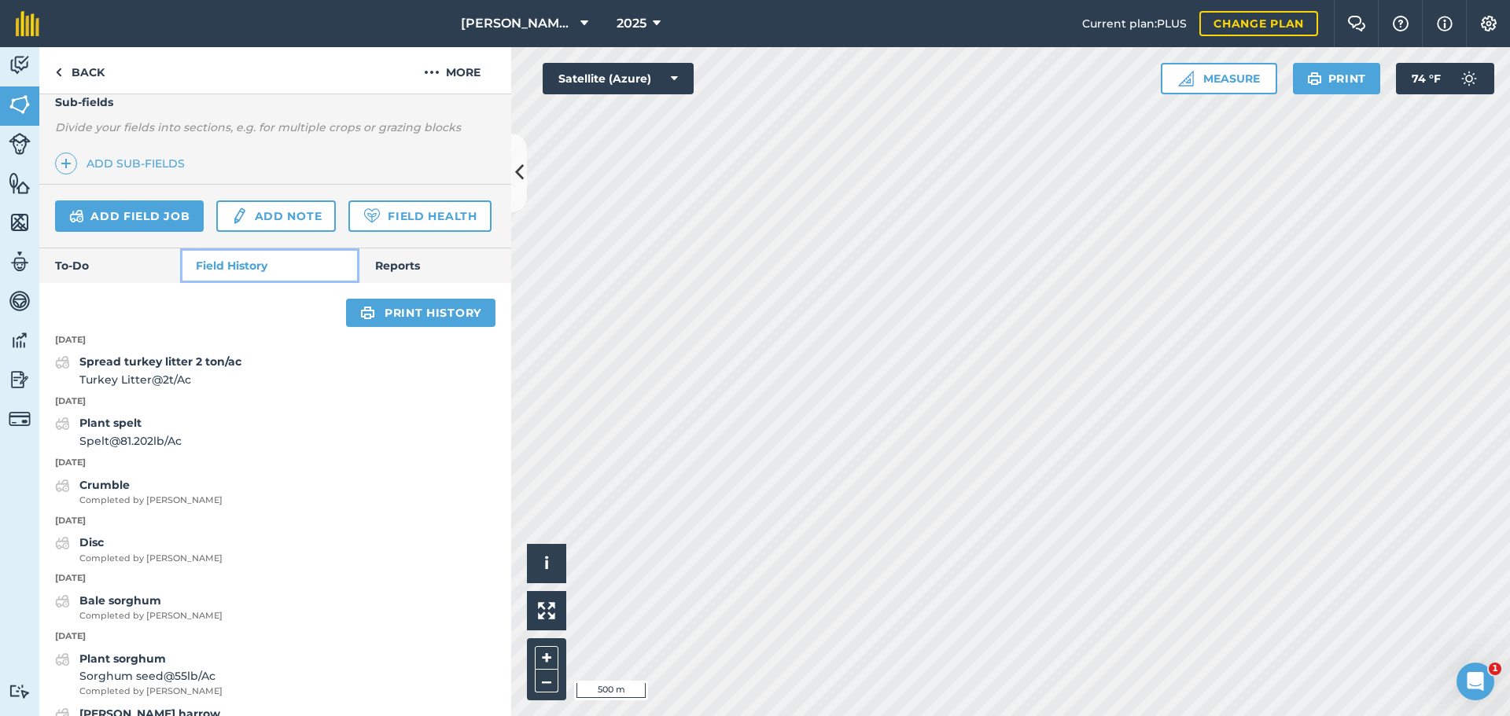
scroll to position [393, 0]
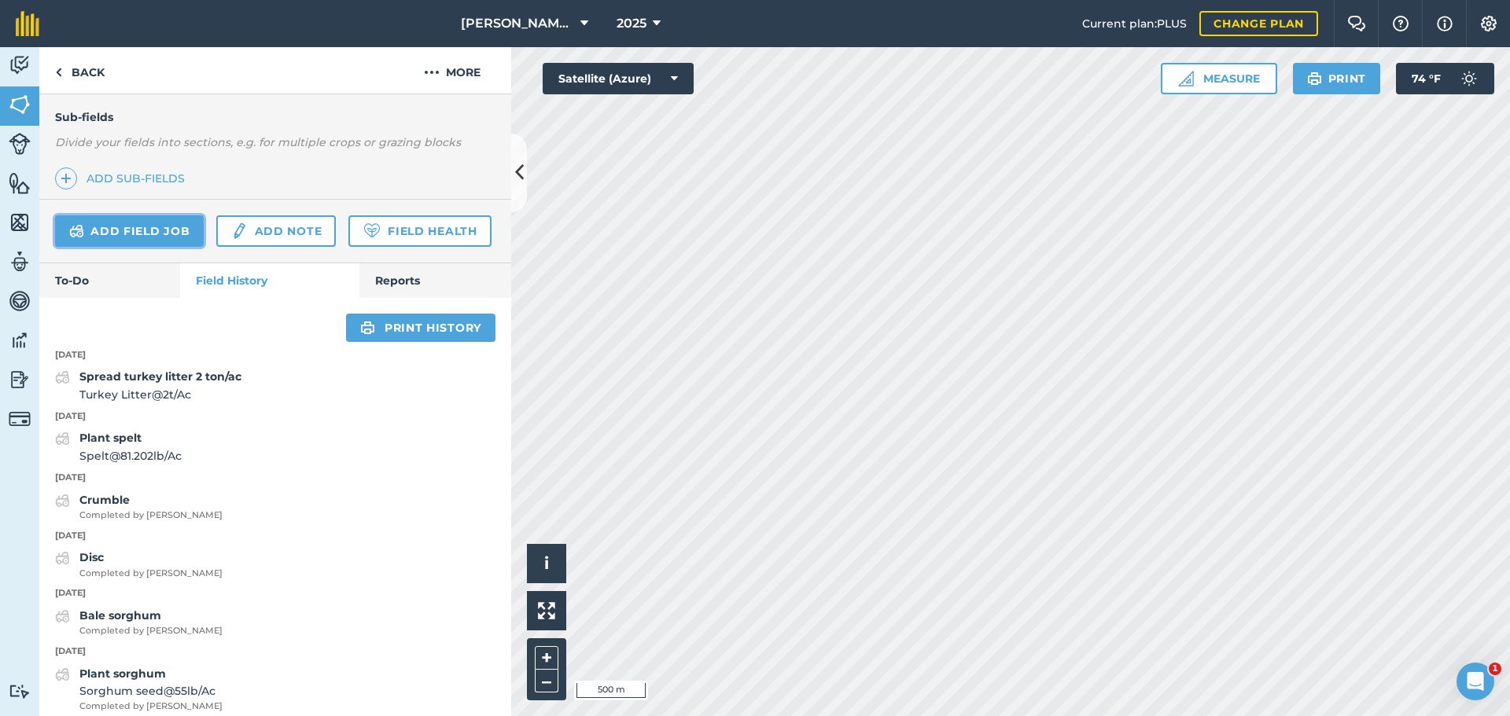
click at [98, 231] on link "Add field job" at bounding box center [129, 230] width 149 height 31
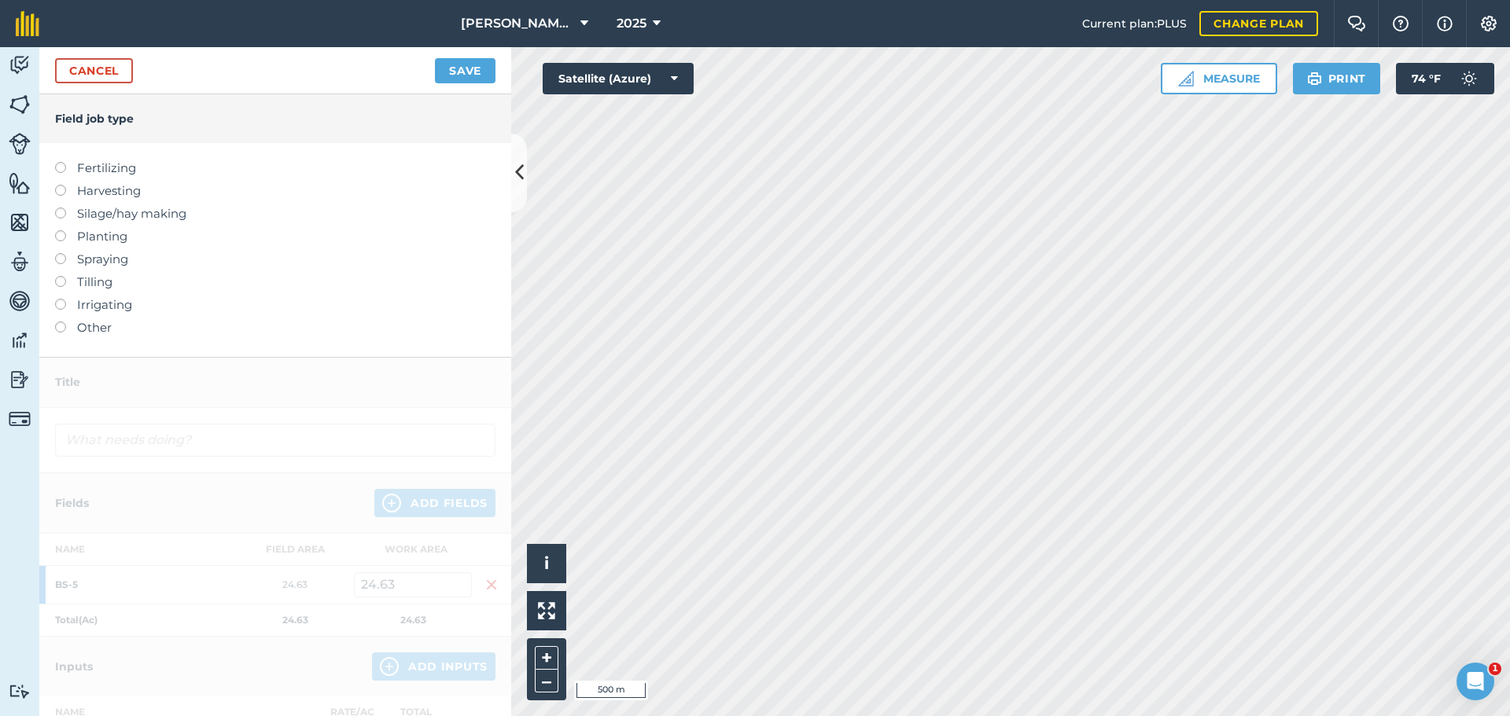
click at [63, 185] on label at bounding box center [66, 185] width 22 height 0
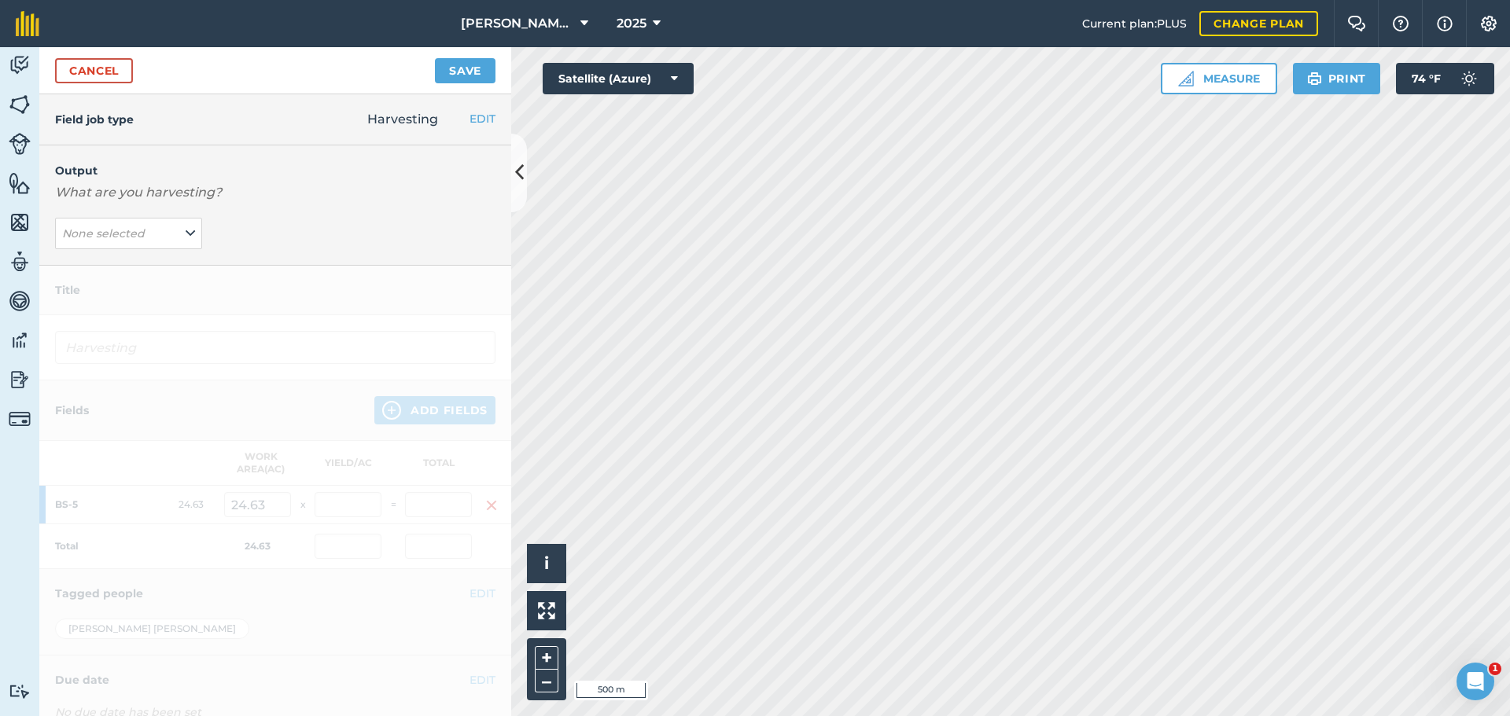
click at [117, 192] on em "What are you harvesting?" at bounding box center [138, 192] width 167 height 15
click at [391, 119] on span "Harvesting" at bounding box center [402, 119] width 71 height 15
click at [110, 298] on div at bounding box center [275, 543] width 472 height 554
click at [214, 342] on div at bounding box center [275, 543] width 472 height 554
click at [192, 234] on button "None selected" at bounding box center [128, 233] width 147 height 31
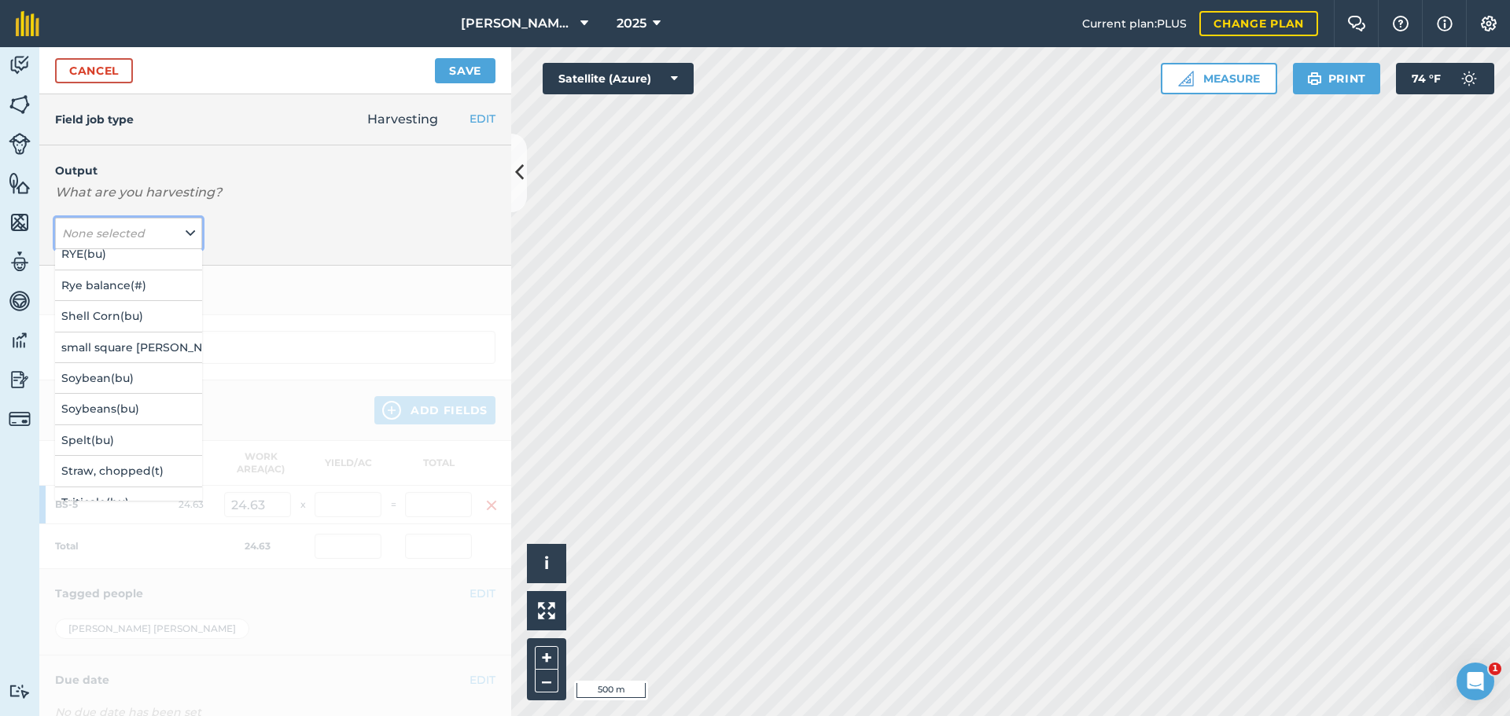
scroll to position [472, 0]
click at [107, 417] on button "Spelt ( bu )" at bounding box center [128, 413] width 147 height 30
type input "Harvesting Spelt"
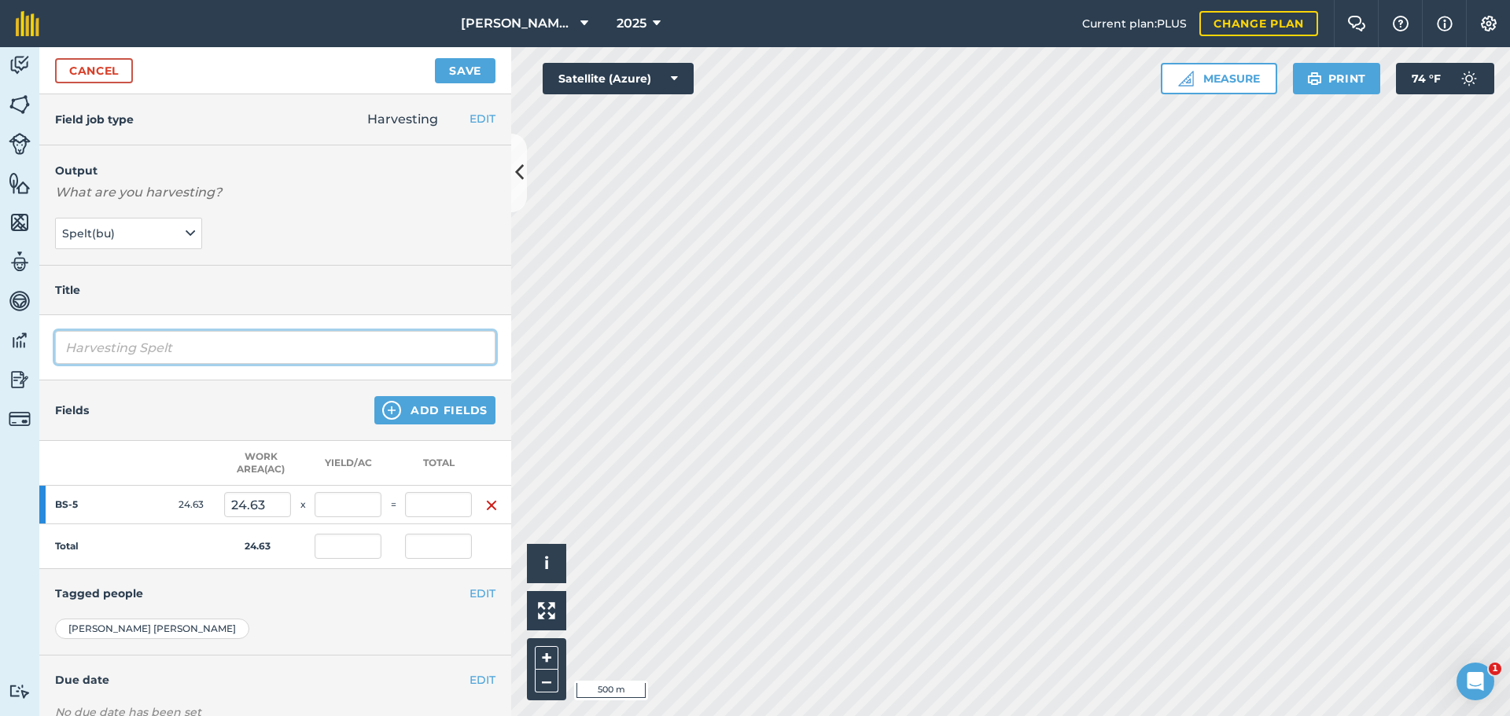
click at [184, 359] on input "Harvesting Spelt" at bounding box center [275, 347] width 440 height 33
click at [427, 502] on input "text" at bounding box center [438, 504] width 67 height 25
type input "490"
type input "19.894"
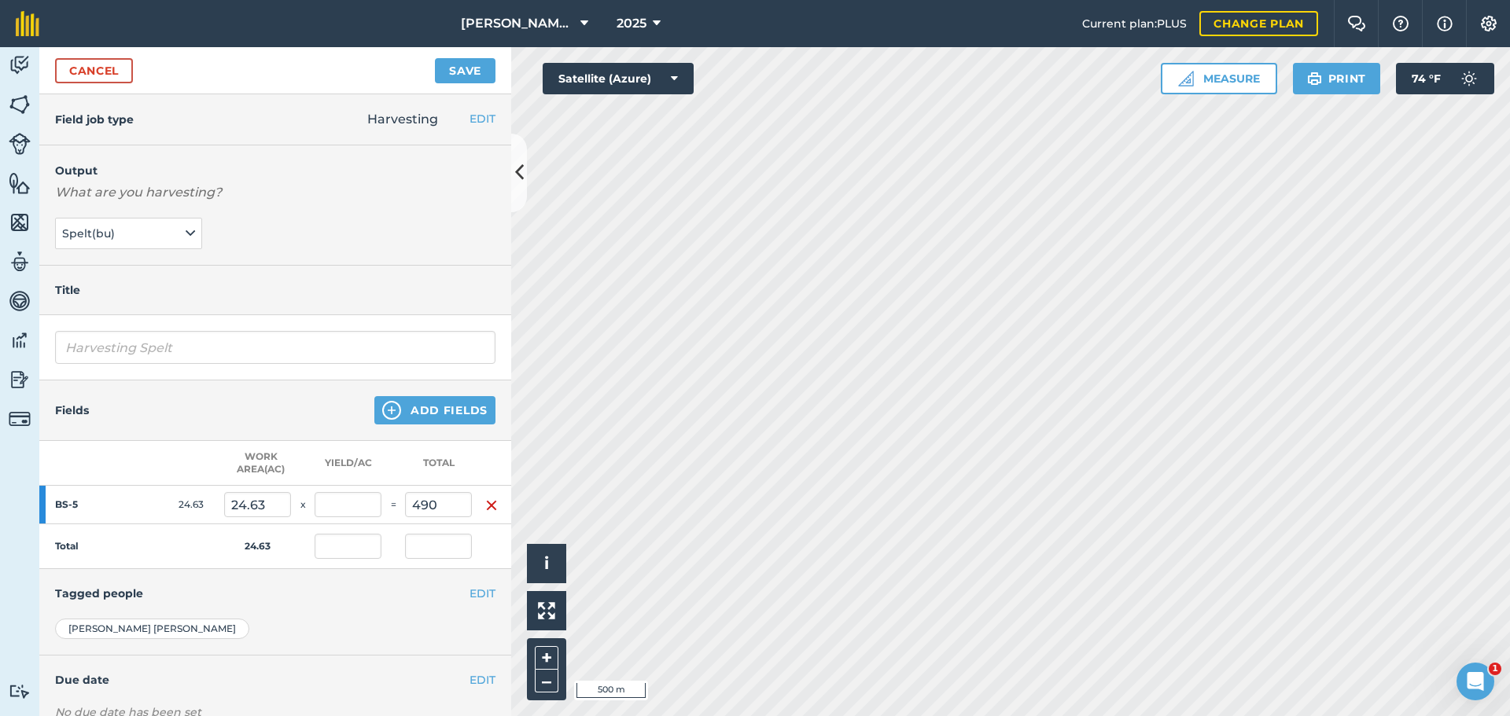
type input "490"
click at [313, 597] on h4 "Tagged people" at bounding box center [275, 593] width 440 height 17
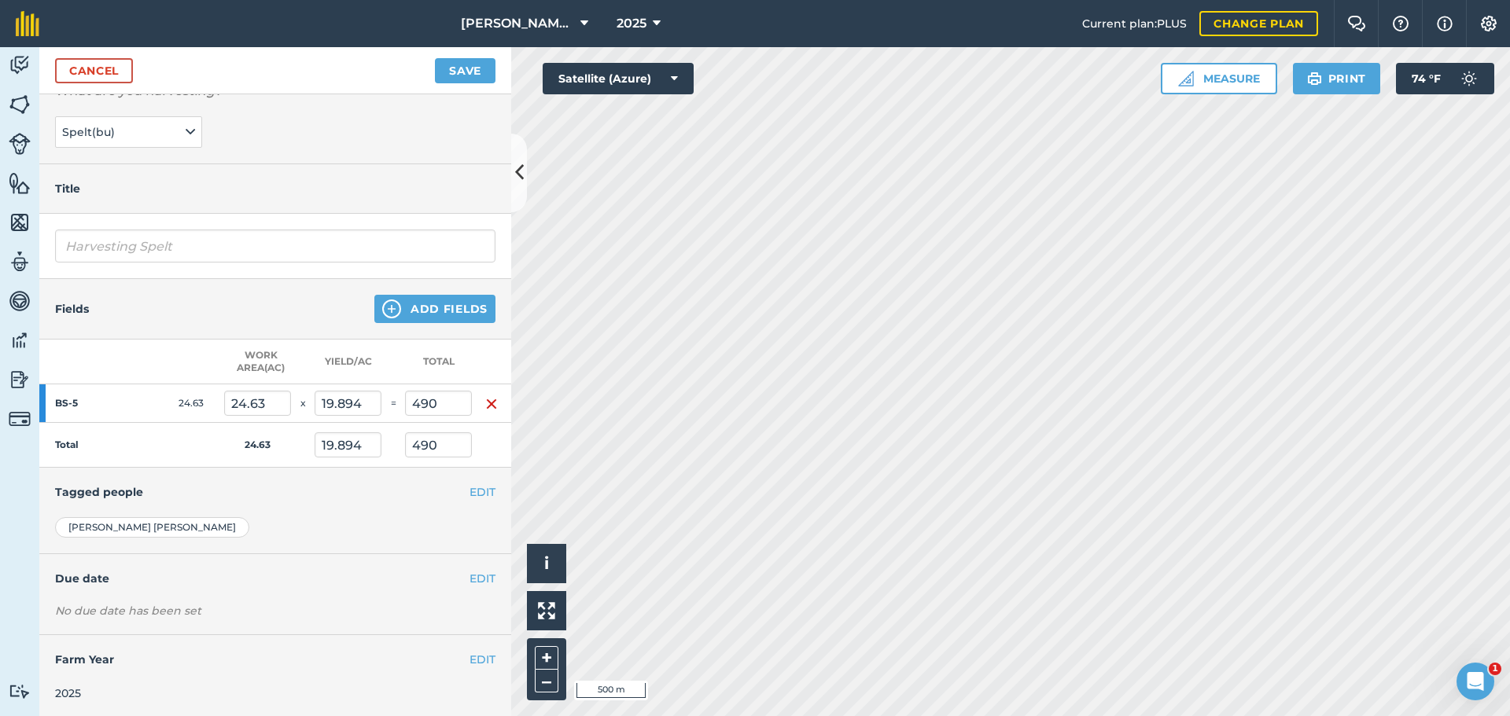
scroll to position [116, 0]
click at [451, 68] on button "Save" at bounding box center [465, 70] width 61 height 25
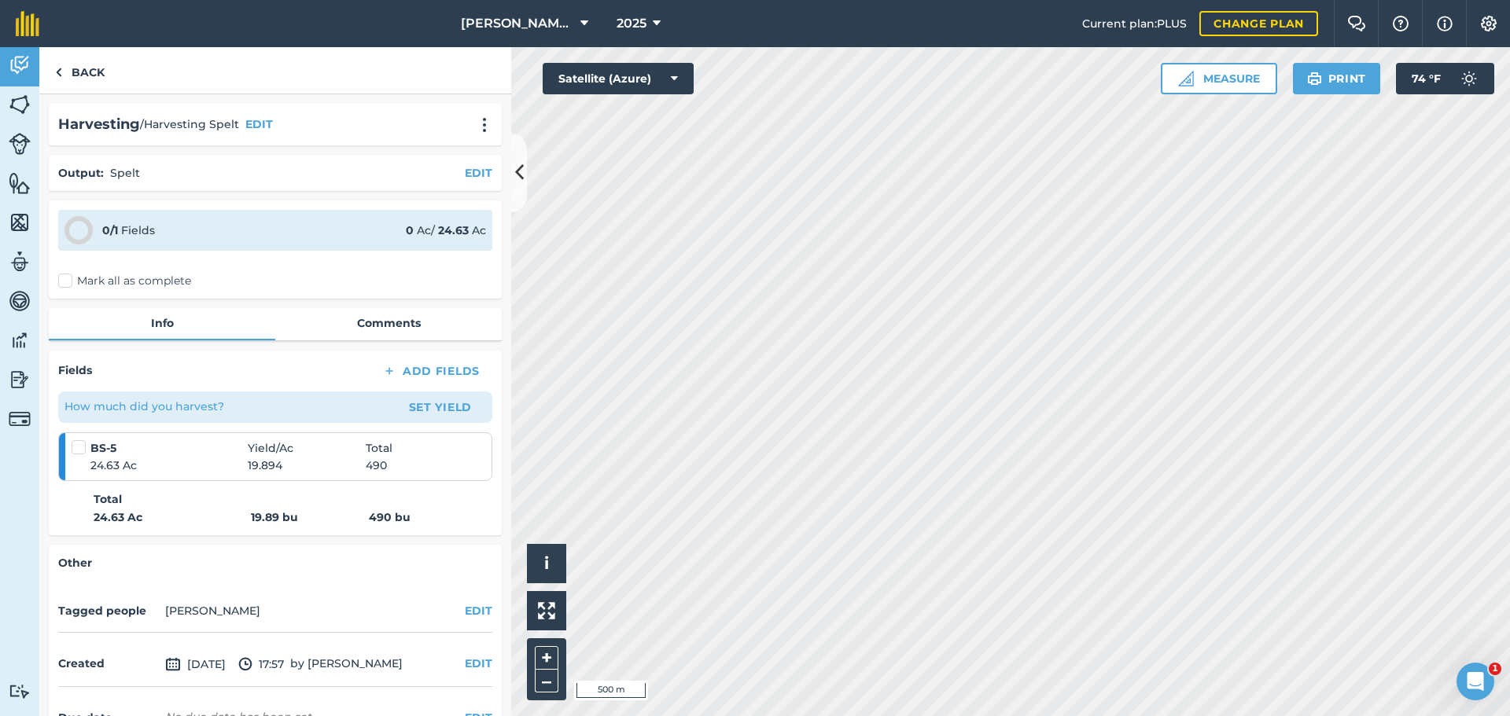
click at [77, 440] on label at bounding box center [81, 440] width 19 height 0
click at [77, 450] on input "checkbox" at bounding box center [77, 445] width 10 height 10
checkbox input "false"
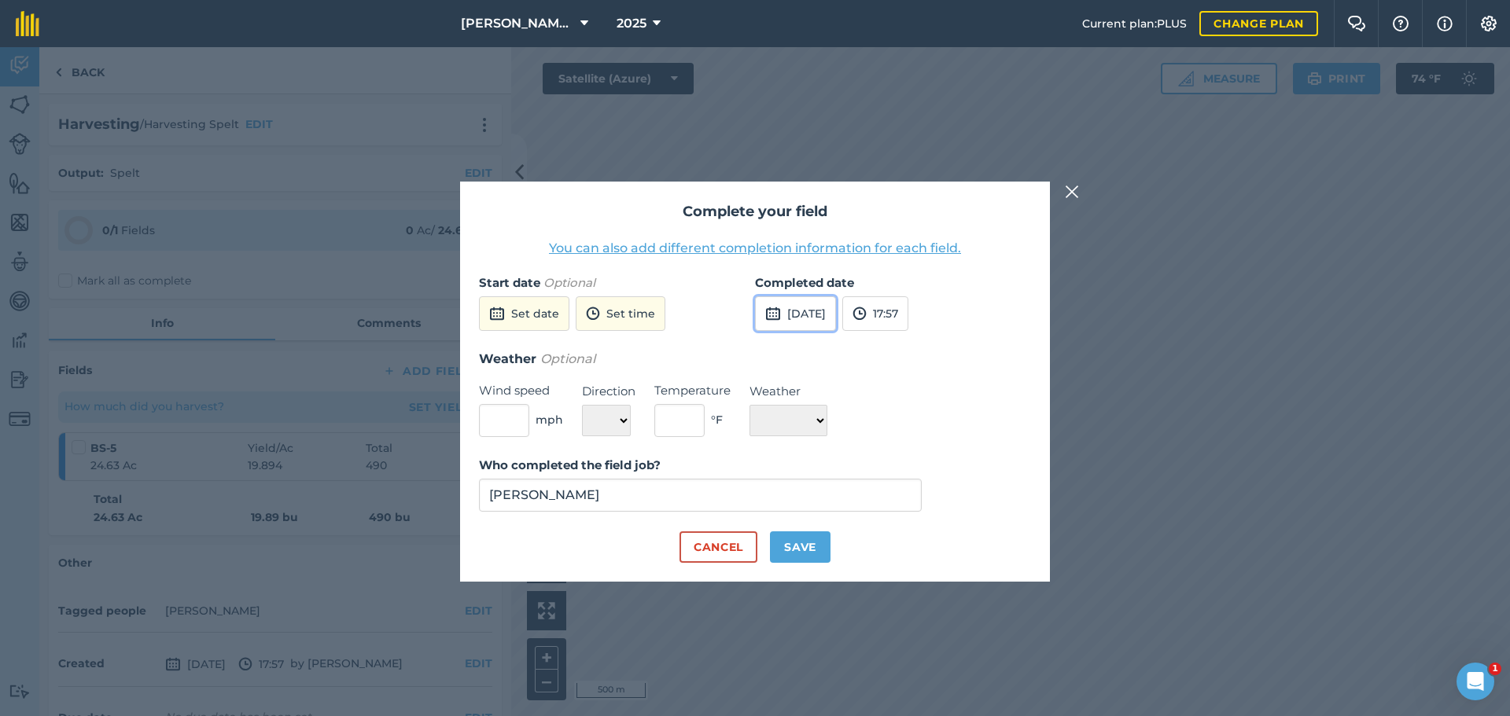
click at [836, 317] on button "[DATE]" at bounding box center [795, 313] width 81 height 35
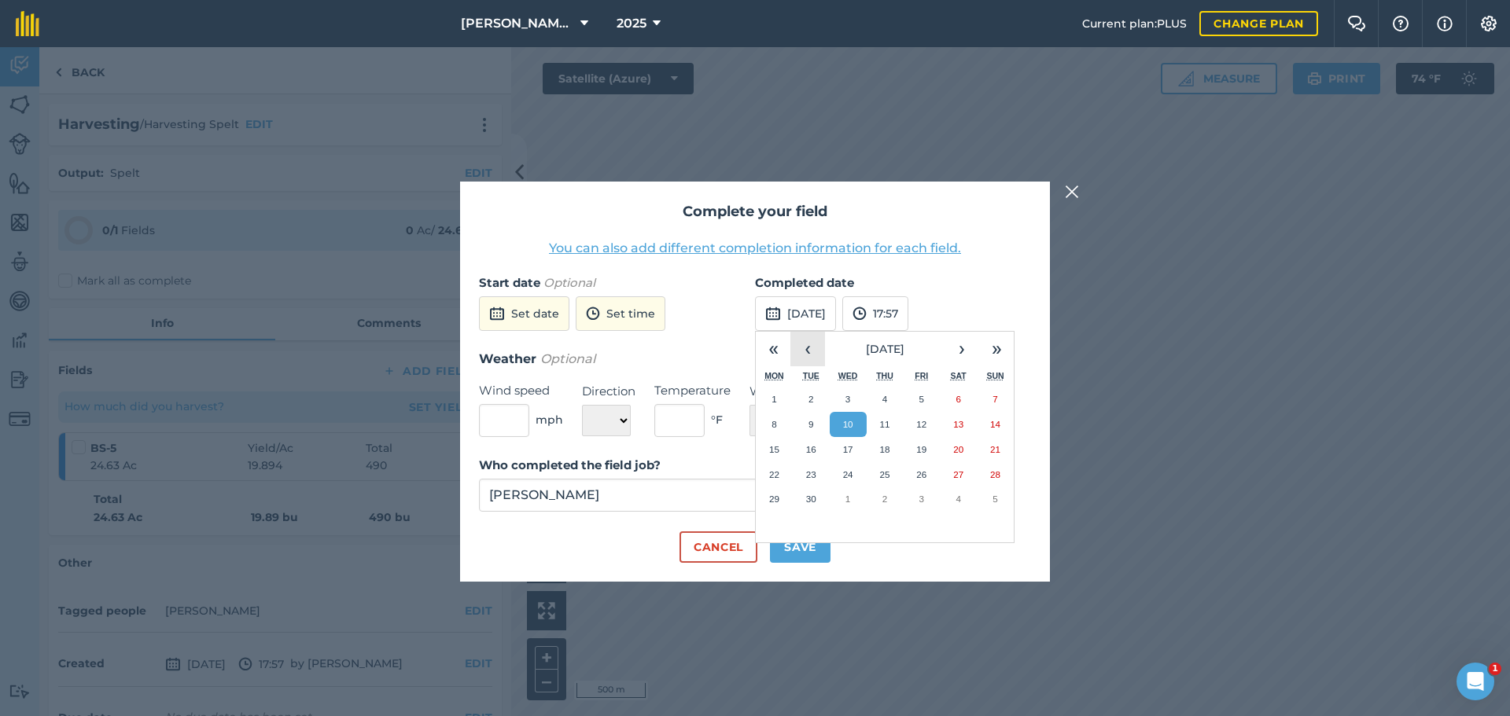
click at [808, 360] on button "‹" at bounding box center [807, 349] width 35 height 35
click at [953, 499] on abbr "30" at bounding box center [958, 499] width 10 height 10
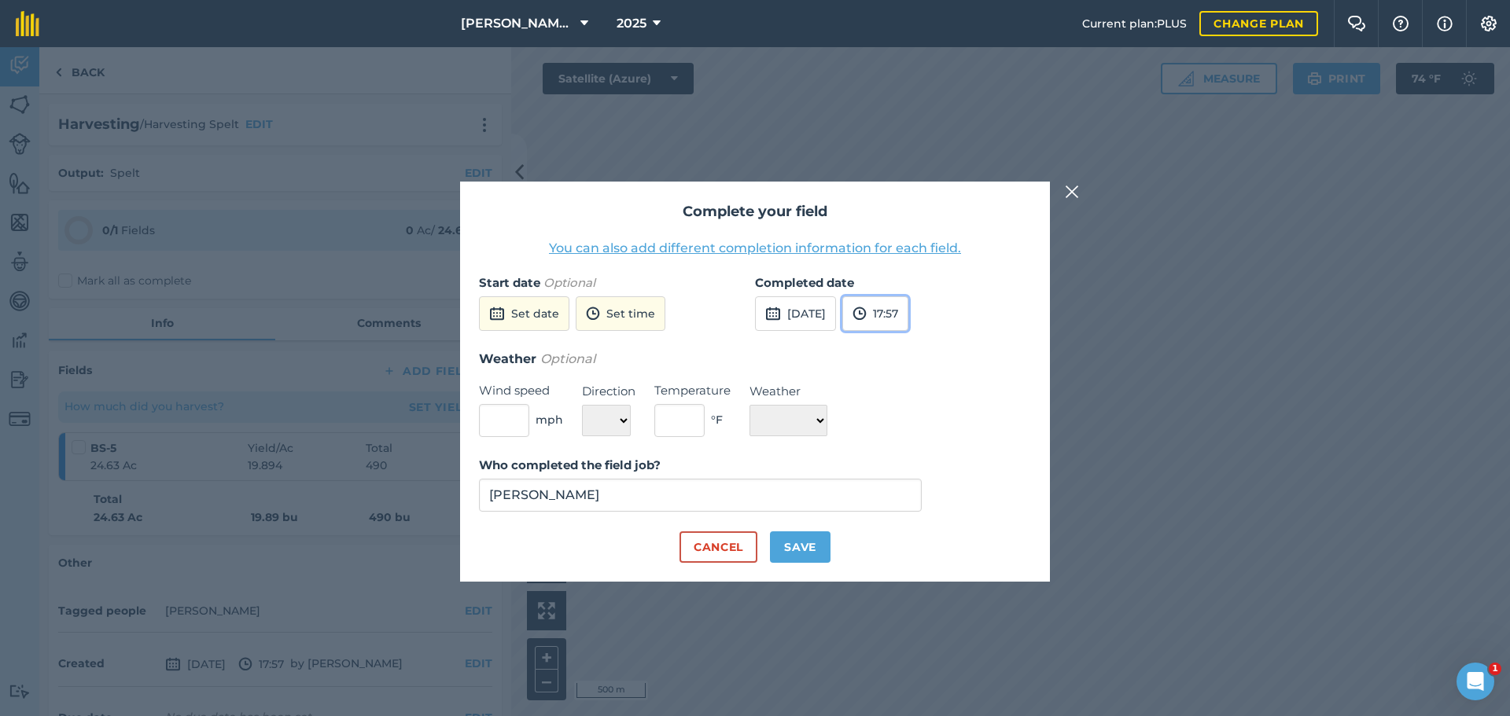
click at [908, 312] on button "17:57" at bounding box center [875, 313] width 66 height 35
click at [915, 389] on button "17:00" at bounding box center [880, 389] width 74 height 25
click at [867, 499] on input "[PERSON_NAME]" at bounding box center [700, 495] width 443 height 33
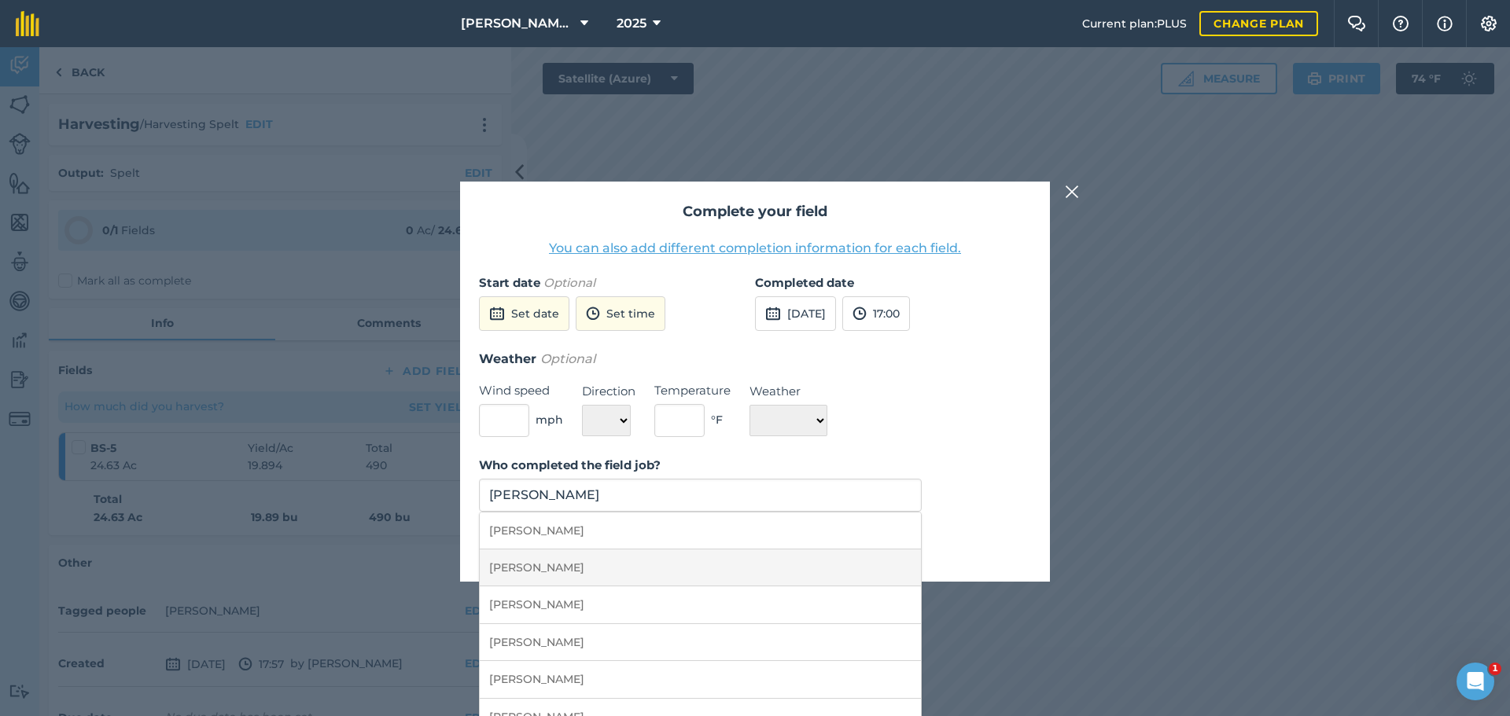
click at [698, 569] on li "[PERSON_NAME]" at bounding box center [700, 568] width 441 height 37
type input "[PERSON_NAME]"
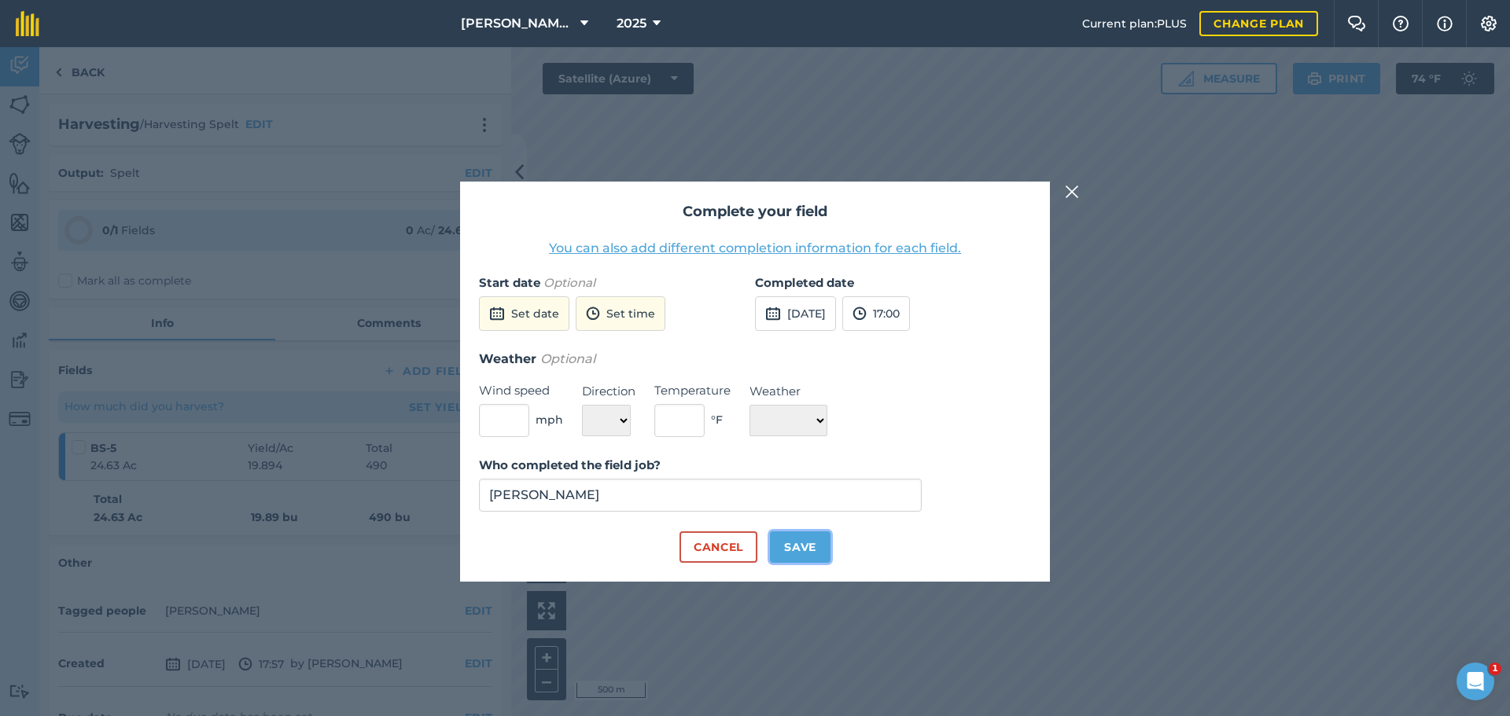
click at [797, 547] on button "Save" at bounding box center [800, 547] width 61 height 31
checkbox input "true"
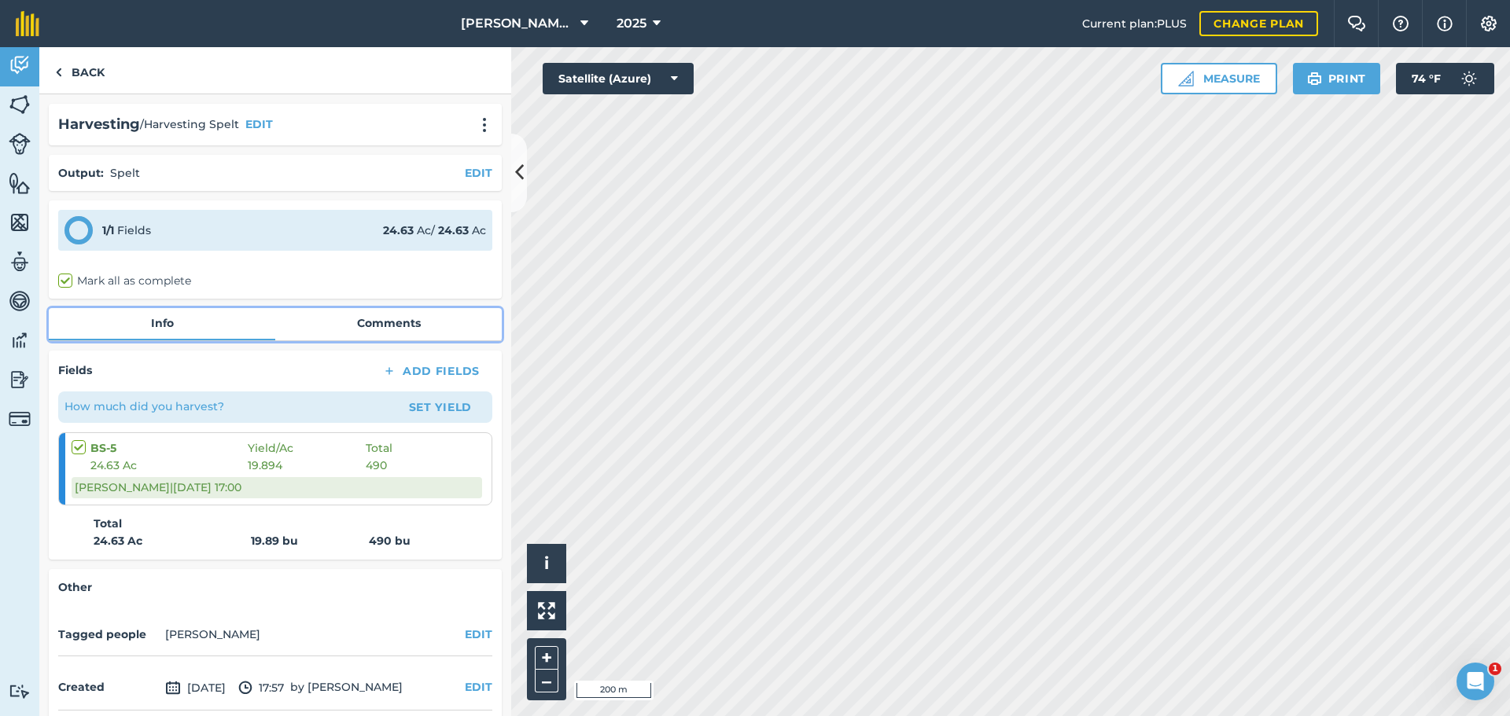
click at [359, 322] on link "Comments" at bounding box center [388, 323] width 226 height 30
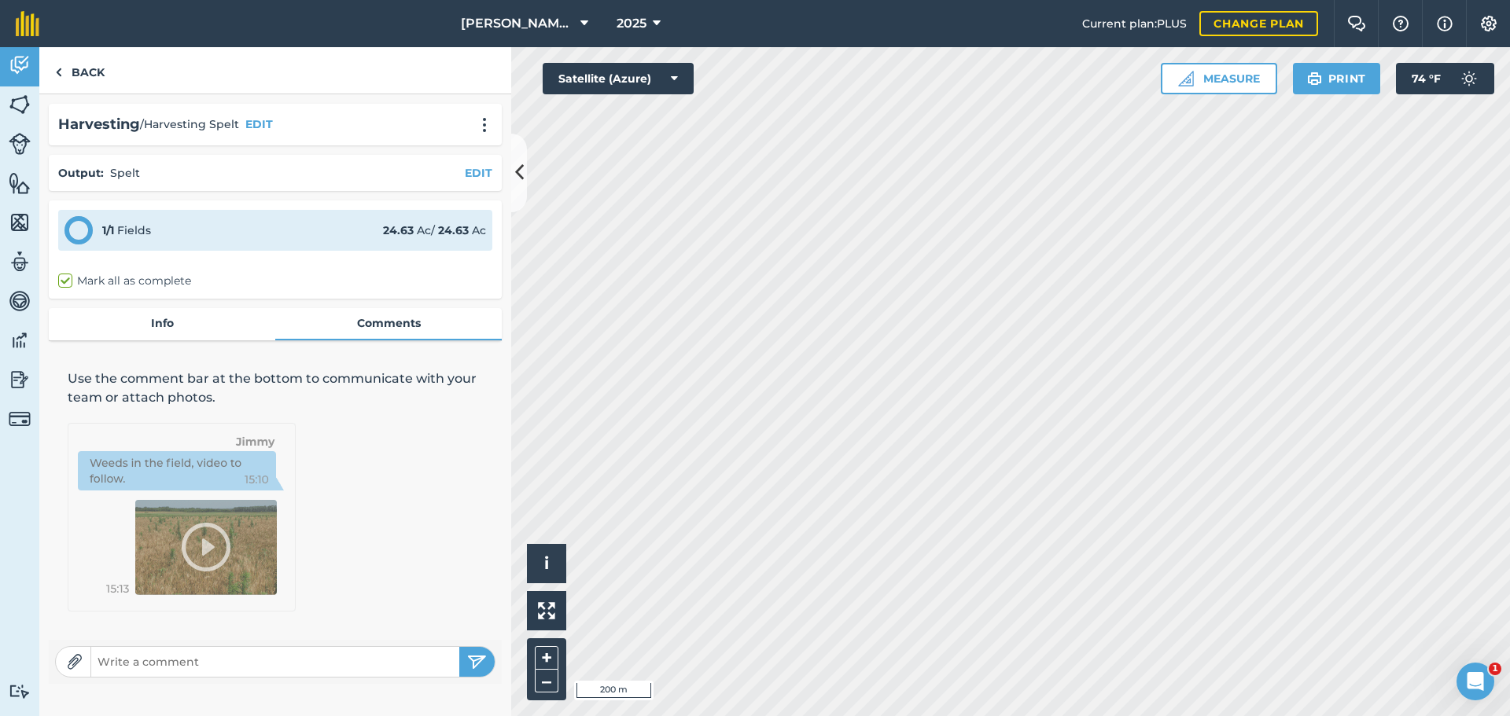
click at [233, 658] on input "text" at bounding box center [275, 662] width 368 height 22
type input "13,750 lbs harvested, 28 lb/bu (with hull) = 490 bu. On the grain cart yet"
click at [459, 647] on button "submit" at bounding box center [476, 662] width 35 height 30
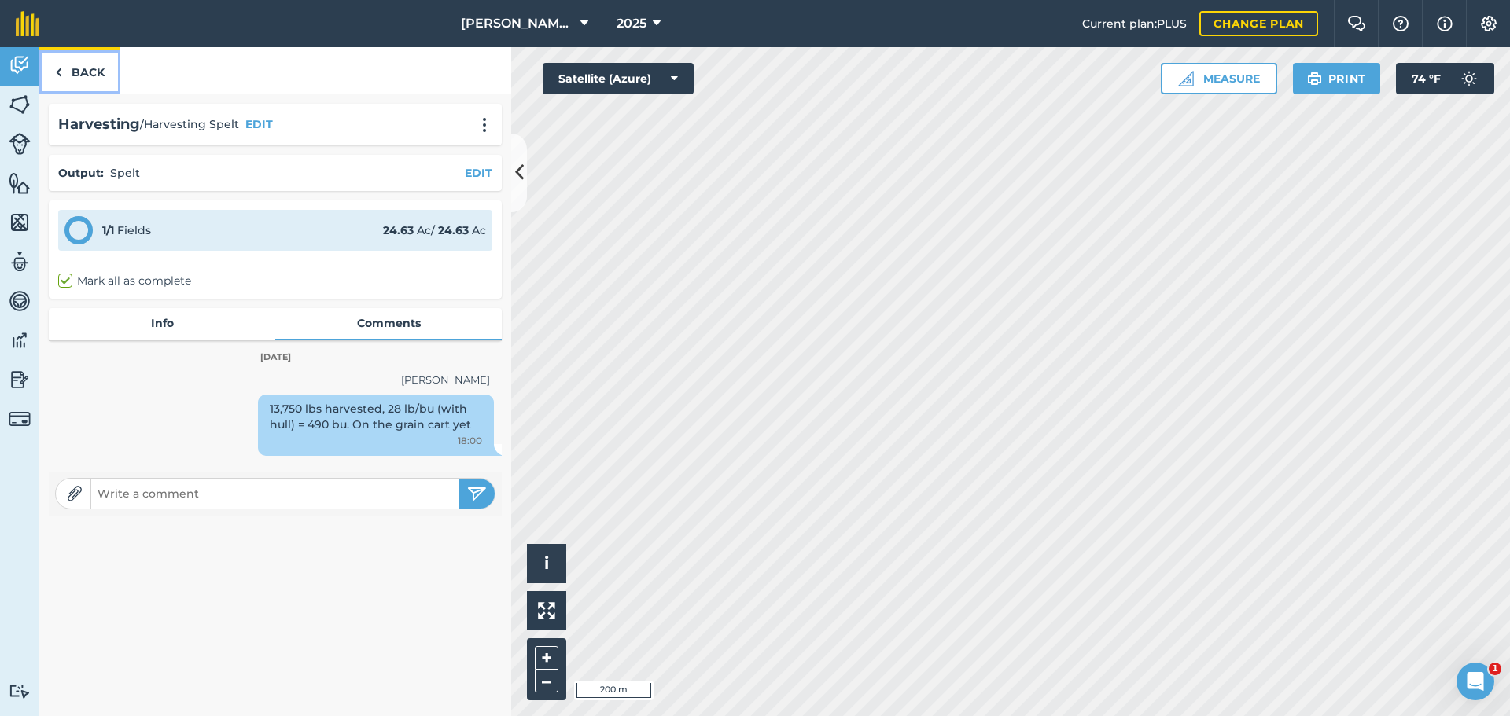
click at [81, 80] on link "Back" at bounding box center [79, 70] width 81 height 46
